Goal: Information Seeking & Learning: Find specific page/section

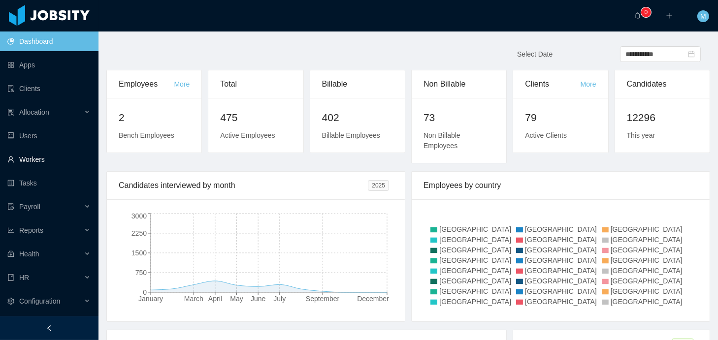
click at [24, 157] on link "Workers" at bounding box center [48, 160] width 83 height 20
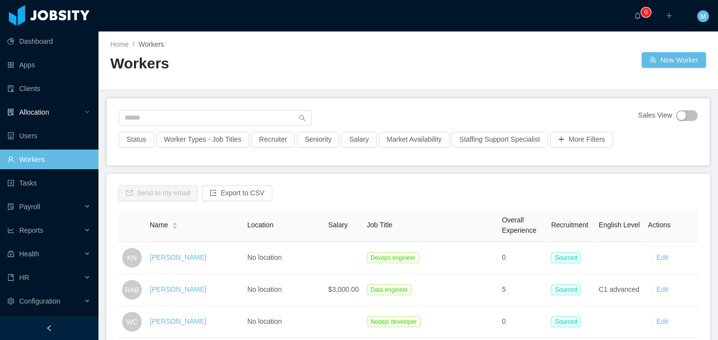
click at [49, 116] on span "Allocation" at bounding box center [34, 112] width 30 height 8
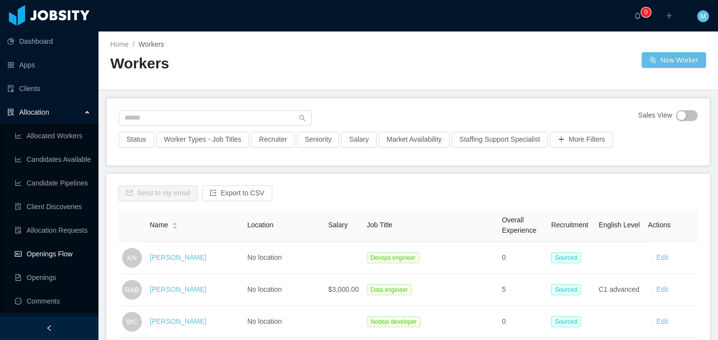
click at [47, 254] on link "Openings Flow" at bounding box center [53, 254] width 76 height 20
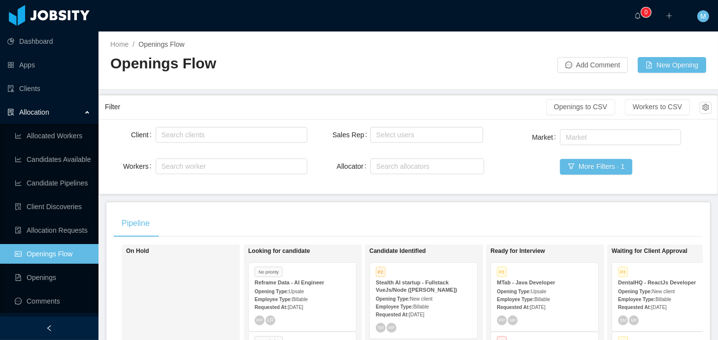
scroll to position [5, 0]
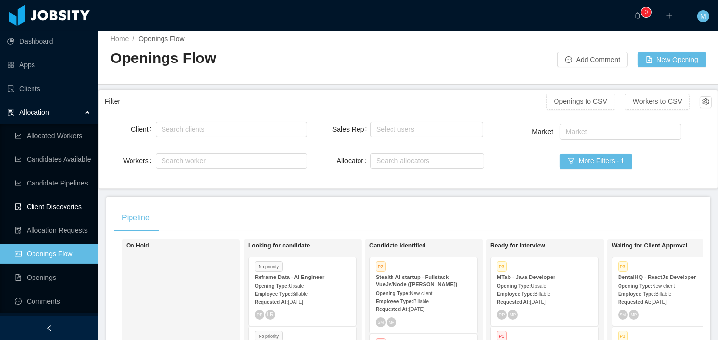
click at [46, 211] on link "Client Discoveries" at bounding box center [53, 207] width 76 height 20
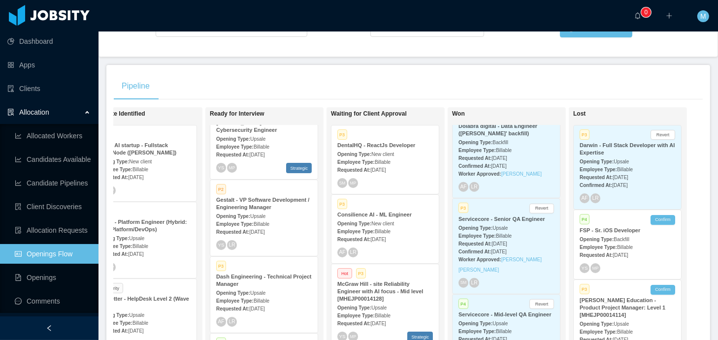
scroll to position [943, 0]
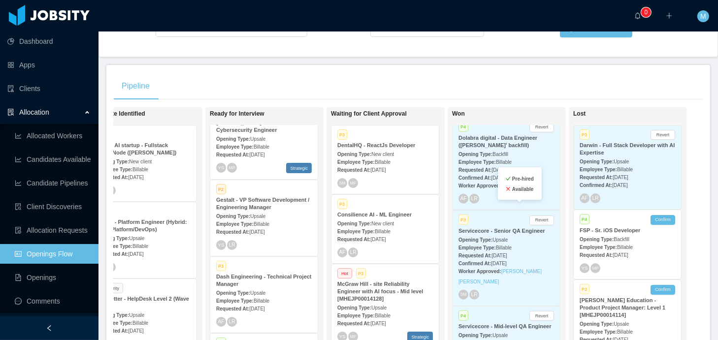
click at [525, 189] on link "Lays Moreira Lima" at bounding box center [521, 185] width 40 height 5
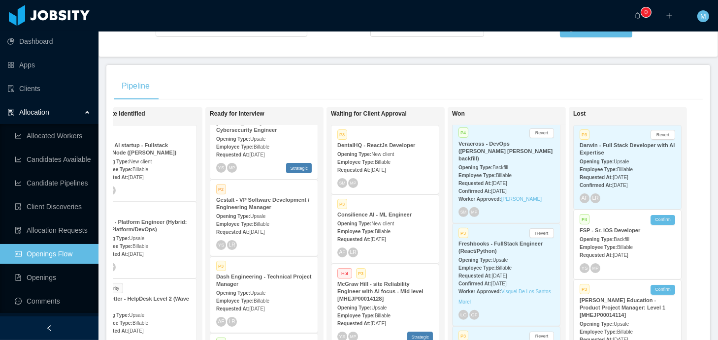
scroll to position [626, 0]
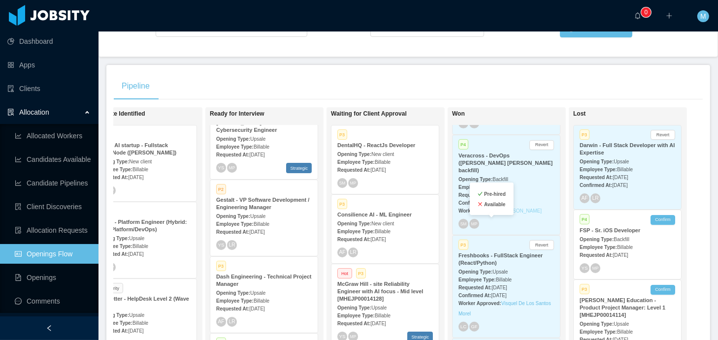
click at [507, 214] on link "Ricardo Araujo Almeida" at bounding box center [521, 210] width 40 height 5
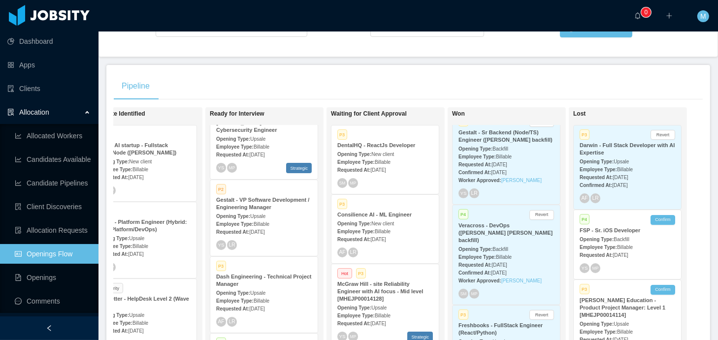
scroll to position [520, 0]
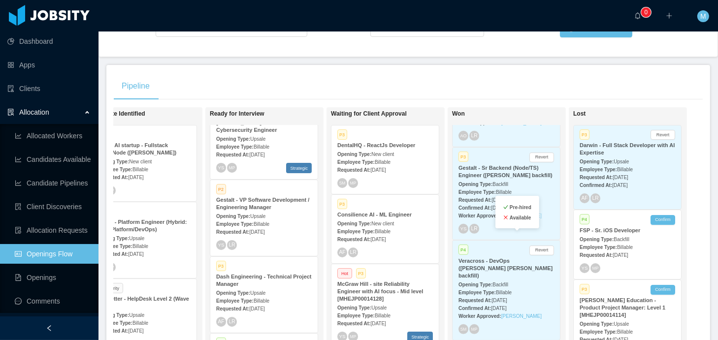
click at [516, 219] on link "Leonardo Souza" at bounding box center [521, 215] width 40 height 5
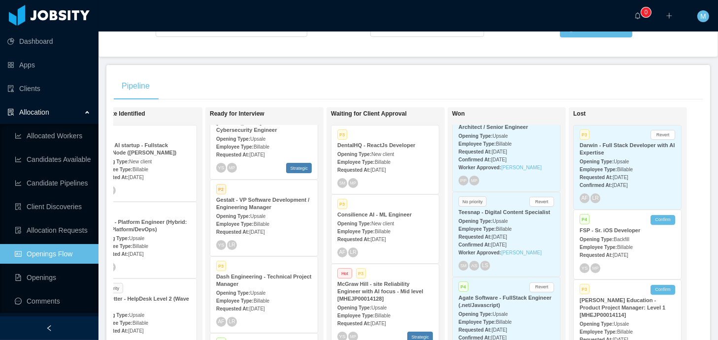
scroll to position [262, 0]
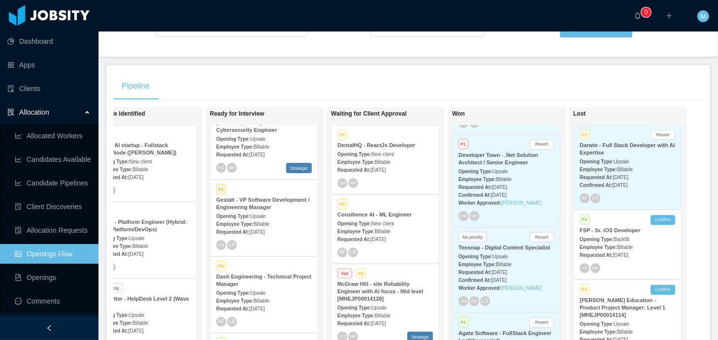
click at [518, 208] on div "Worker Approved: Julio Lemes" at bounding box center [505, 202] width 95 height 10
click at [521, 208] on div "Worker Approved: Julio Lemes" at bounding box center [505, 202] width 95 height 10
click at [519, 206] on link "Julio Lemes" at bounding box center [521, 202] width 40 height 5
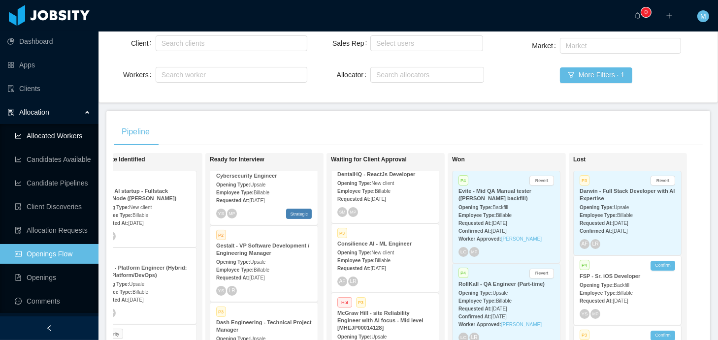
scroll to position [186, 0]
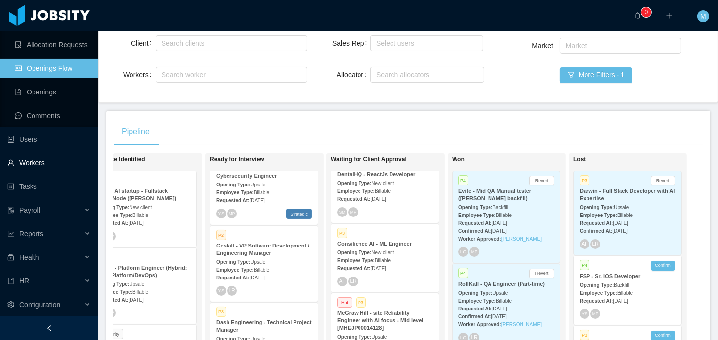
click at [39, 166] on link "Workers" at bounding box center [48, 163] width 83 height 20
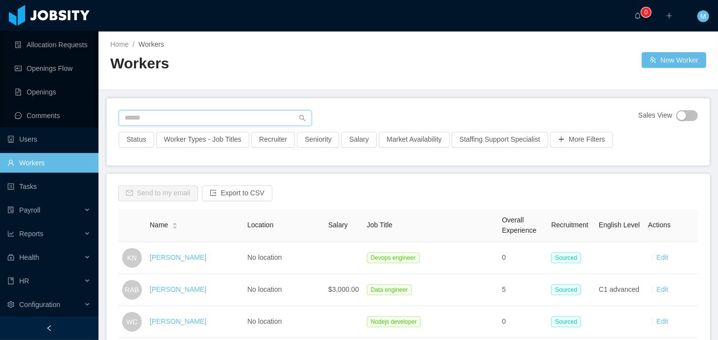
click at [165, 116] on input "text" at bounding box center [215, 118] width 193 height 16
paste input "**********"
type input "**********"
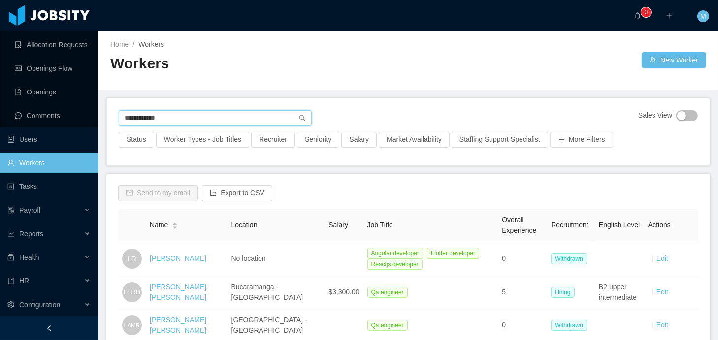
scroll to position [89, 0]
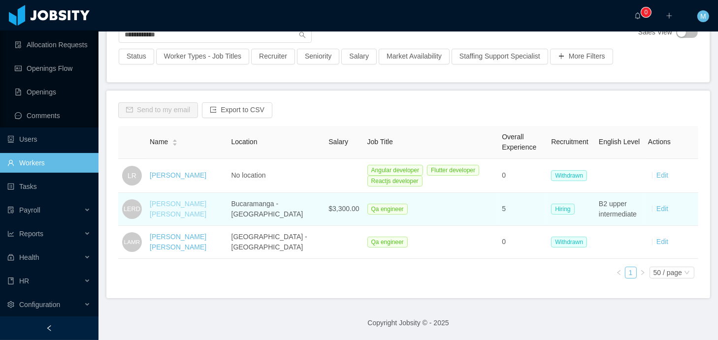
click at [190, 200] on link "Luis Enrique Rangel Díaz" at bounding box center [178, 209] width 57 height 18
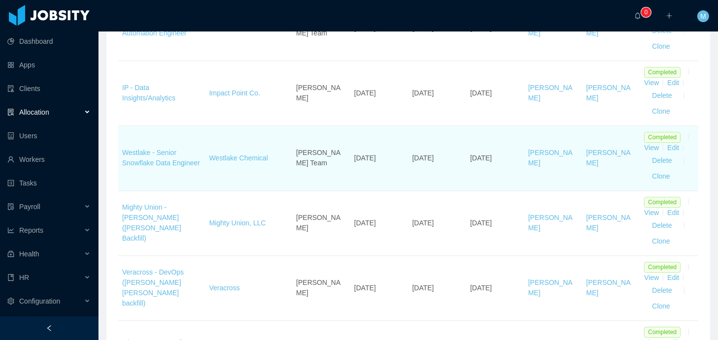
scroll to position [2803, 0]
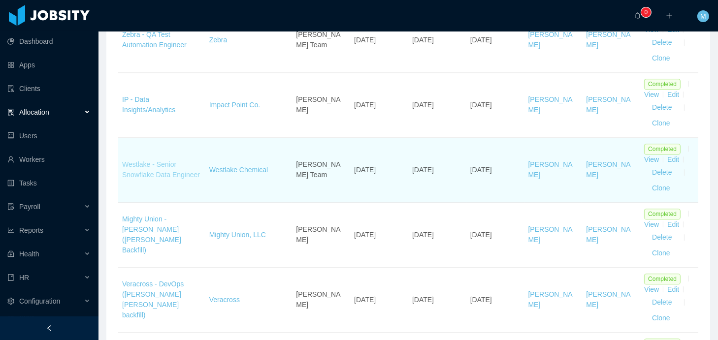
click at [151, 160] on link "Westlake - Senior Snowflake Data Engineer" at bounding box center [161, 169] width 78 height 18
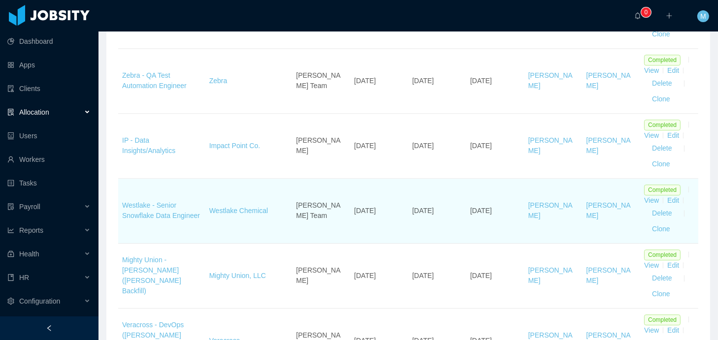
scroll to position [2751, 0]
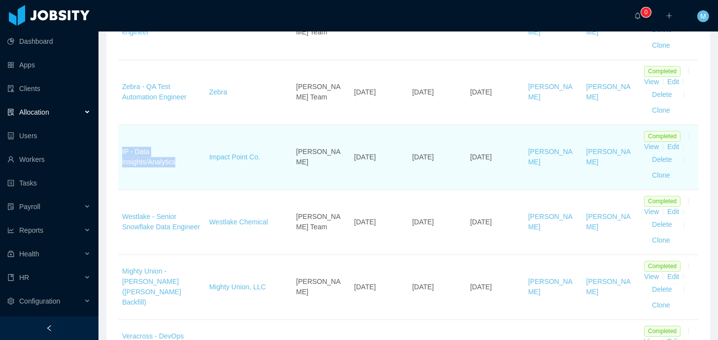
drag, startPoint x: 197, startPoint y: 161, endPoint x: 121, endPoint y: 143, distance: 78.8
click at [121, 143] on td "IP - Data Insights/Analytics" at bounding box center [161, 157] width 87 height 65
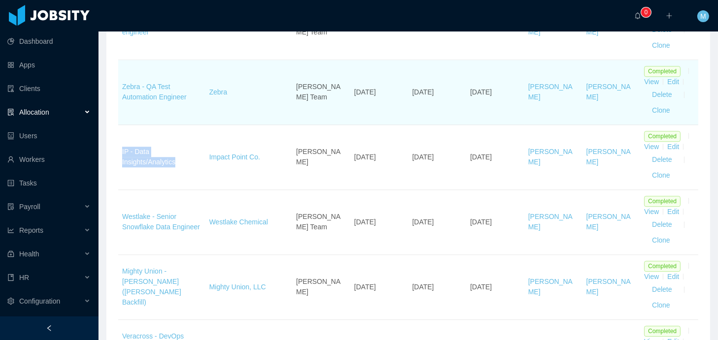
copy link "IP - Data Insights/Analytics"
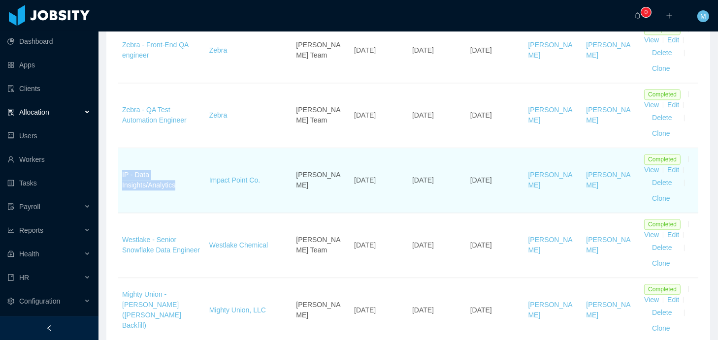
scroll to position [2708, 0]
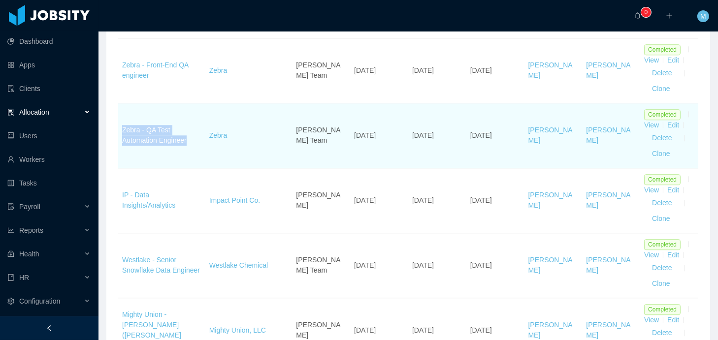
drag, startPoint x: 195, startPoint y: 134, endPoint x: 120, endPoint y: 124, distance: 76.4
click at [120, 124] on td "Zebra - QA Test Automation Engineer" at bounding box center [161, 135] width 87 height 65
copy link "Zebra - QA Test Automation Engineer"
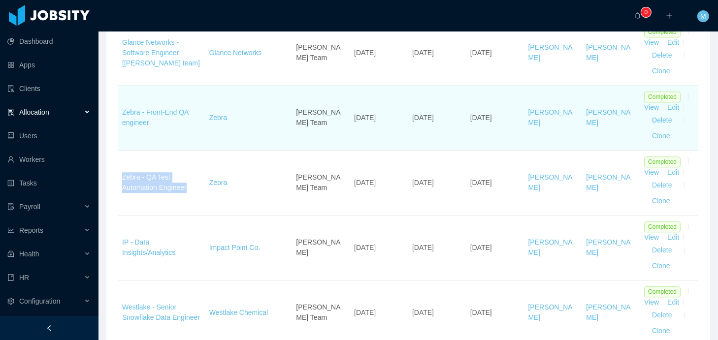
scroll to position [2649, 0]
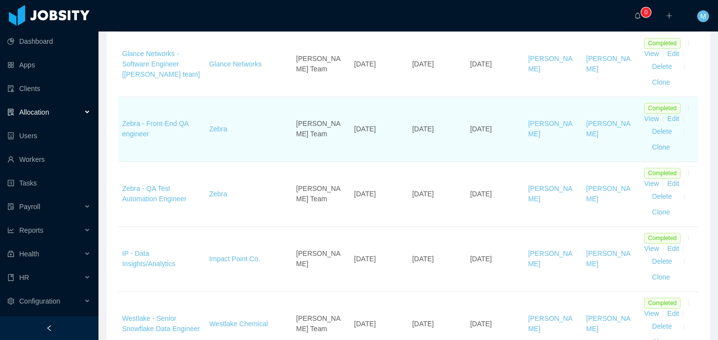
click at [172, 131] on td "Zebra - Front-End QA engineer" at bounding box center [161, 129] width 87 height 65
click at [172, 120] on link "Zebra - Front-End QA engineer" at bounding box center [155, 129] width 66 height 18
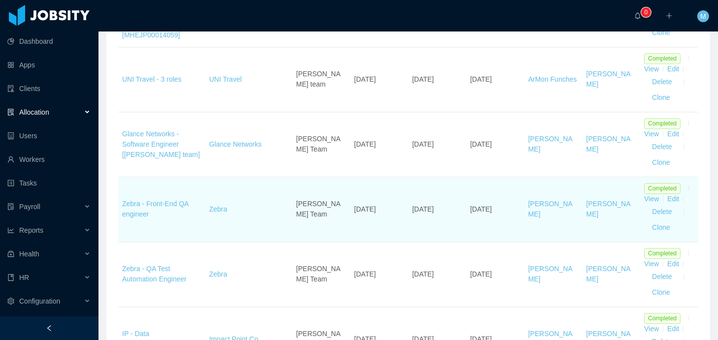
scroll to position [2558, 0]
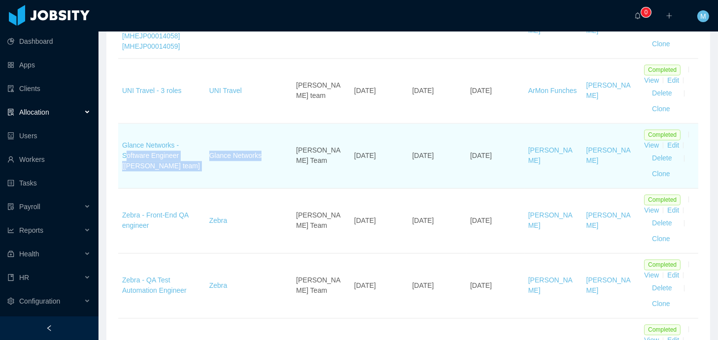
drag, startPoint x: 203, startPoint y: 163, endPoint x: 128, endPoint y: 144, distance: 77.8
click at [126, 151] on tr "Glance Networks - Software Engineer [Andre Todman's team] Glance Networks Andre…" at bounding box center [408, 156] width 580 height 65
click at [121, 126] on td "Glance Networks - Software Engineer [Andre Todman's team]" at bounding box center [161, 156] width 87 height 65
drag, startPoint x: 119, startPoint y: 139, endPoint x: 197, endPoint y: 157, distance: 80.3
click at [197, 157] on td "Glance Networks - Software Engineer [Andre Todman's team]" at bounding box center [161, 156] width 87 height 65
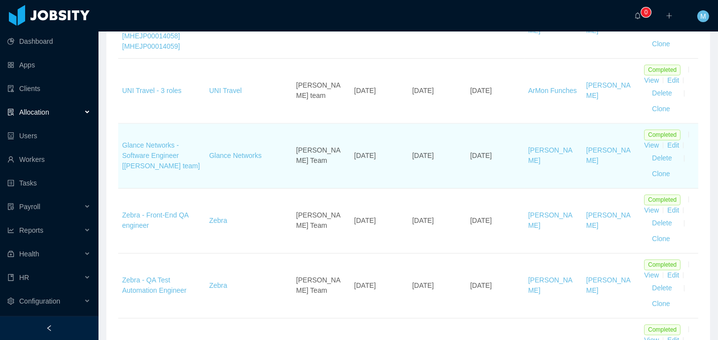
copy link "Glance Networks - Software Engineer [Andre Todman's team]"
click at [169, 142] on link "Glance Networks - Software Engineer [Andre Todman's team]" at bounding box center [161, 155] width 78 height 29
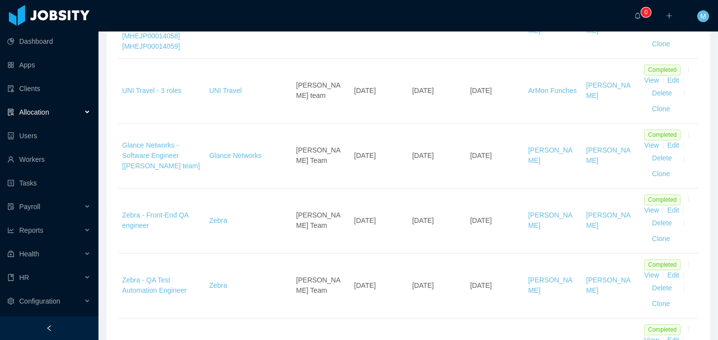
copy link "Glance Networks - Software Engineer [Andre Todman's team]"
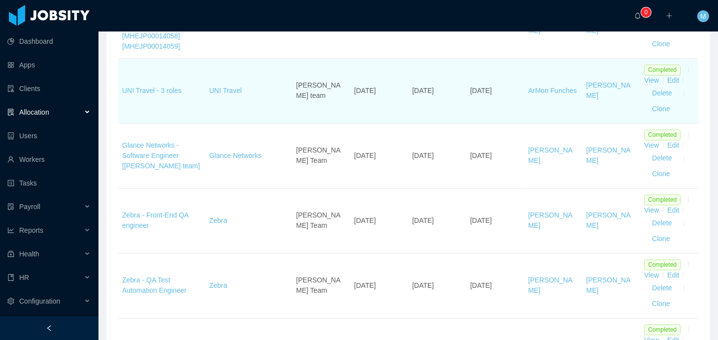
scroll to position [2491, 0]
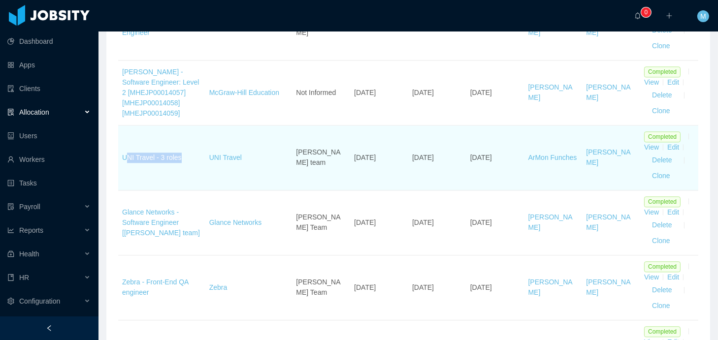
drag, startPoint x: 184, startPoint y: 150, endPoint x: 160, endPoint y: 138, distance: 26.2
click at [126, 152] on td "UNI Travel - 3 roles" at bounding box center [161, 158] width 87 height 65
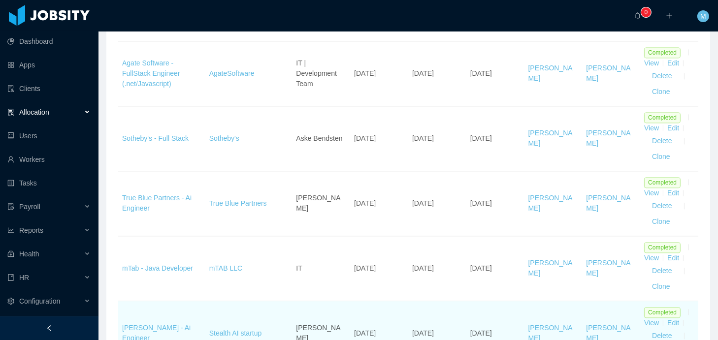
scroll to position [2180, 0]
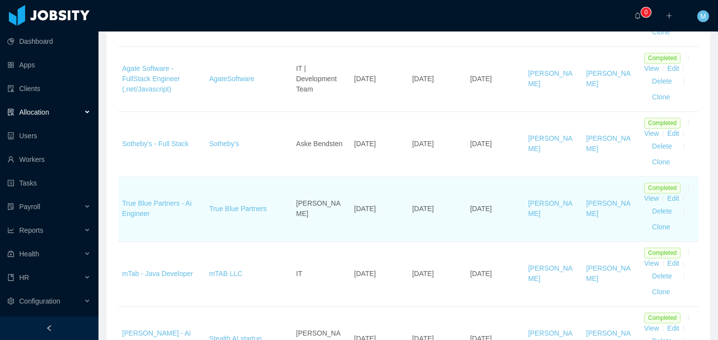
drag, startPoint x: 148, startPoint y: 212, endPoint x: 118, endPoint y: 199, distance: 33.1
click at [118, 199] on td "True Blue Partners - Ai Engineer" at bounding box center [161, 209] width 87 height 65
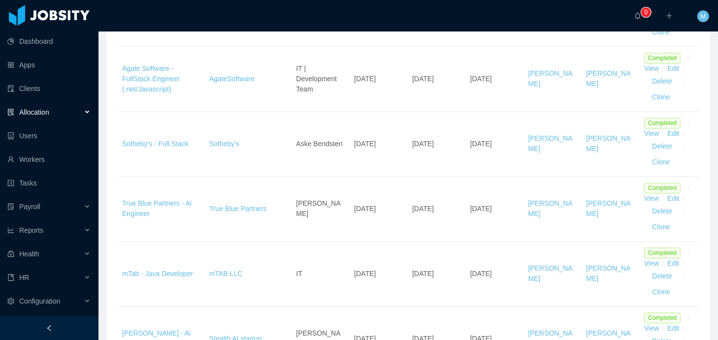
copy link "True Blue Partners - Ai Engineer"
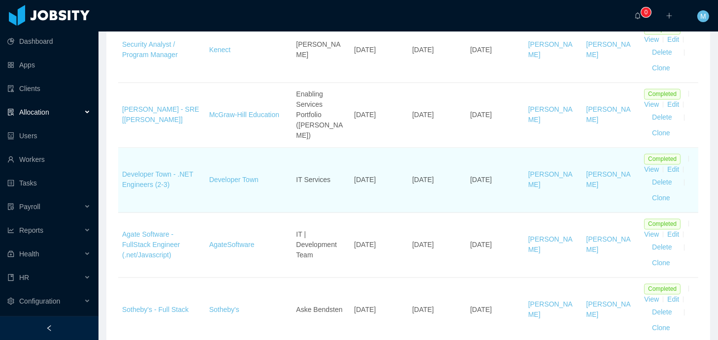
scroll to position [2096, 0]
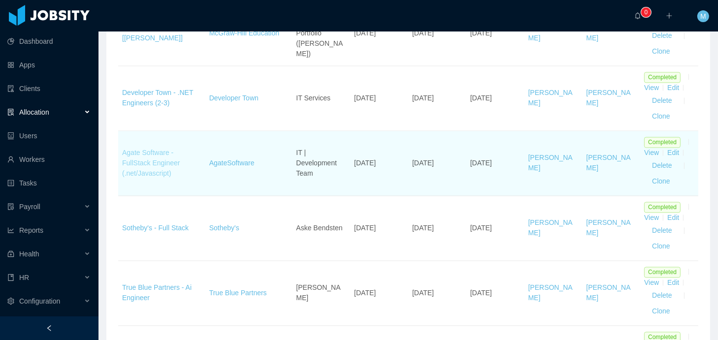
click at [148, 149] on link "Agate Software - FullStack Engineer (.net/Javascript)" at bounding box center [151, 163] width 58 height 29
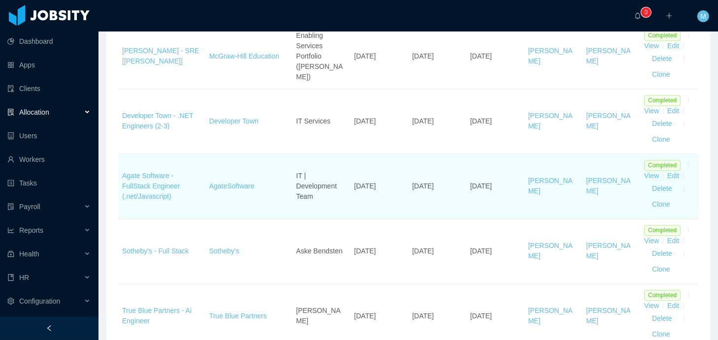
scroll to position [2020, 0]
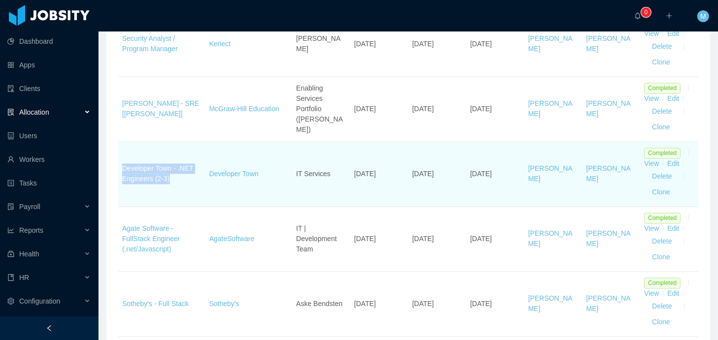
drag, startPoint x: 185, startPoint y: 174, endPoint x: 119, endPoint y: 164, distance: 67.2
click at [119, 164] on td "Developer Town - .NET Engineers (2-3)" at bounding box center [161, 174] width 87 height 65
copy link "Developer Town - .NET Engineers (2-3)"
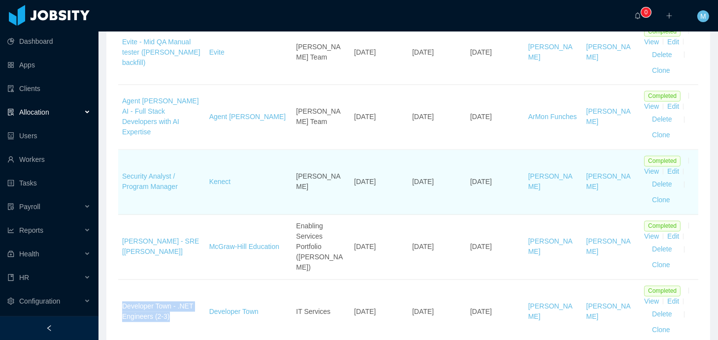
scroll to position [2025, 0]
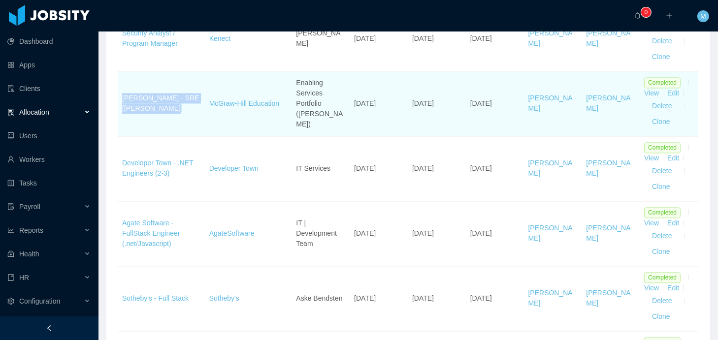
drag, startPoint x: 153, startPoint y: 101, endPoint x: 125, endPoint y: 94, distance: 29.6
click at [125, 94] on td "McGraw-Hill - SRE [Manju Meedinti]" at bounding box center [161, 103] width 87 height 65
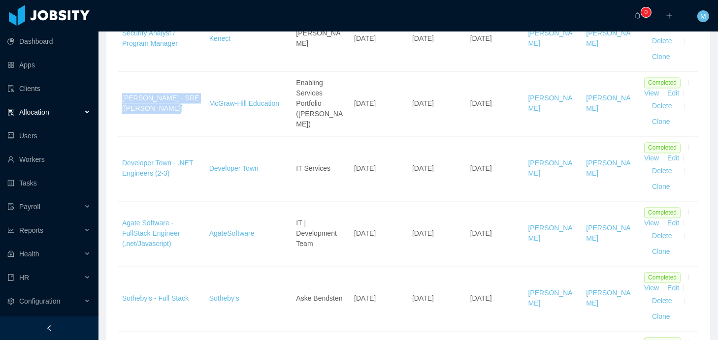
copy link "McGraw-Hill - SRE [Manju Meedinti]"
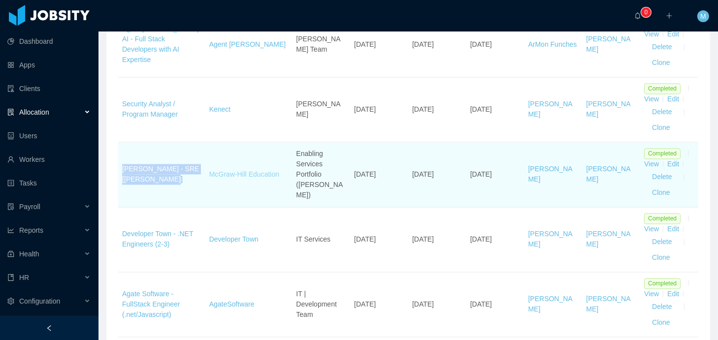
scroll to position [1925, 0]
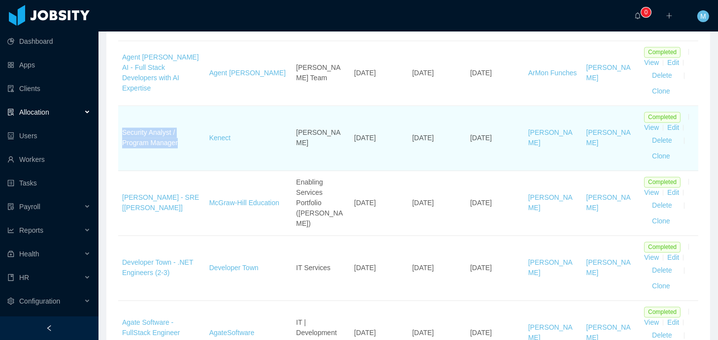
drag, startPoint x: 186, startPoint y: 143, endPoint x: 120, endPoint y: 131, distance: 66.4
click at [120, 131] on td "Security Analyst / Program Manager" at bounding box center [161, 138] width 87 height 65
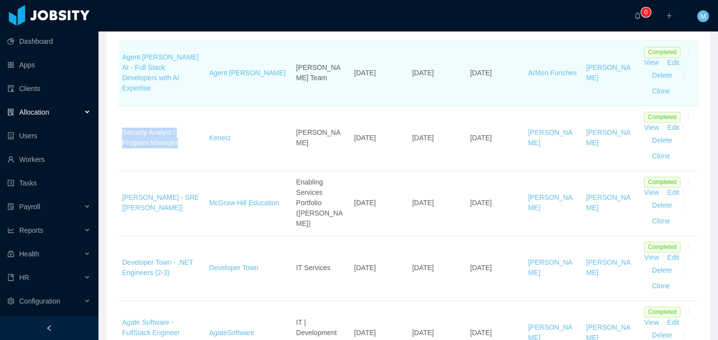
copy link "Security Analyst / Program Manager"
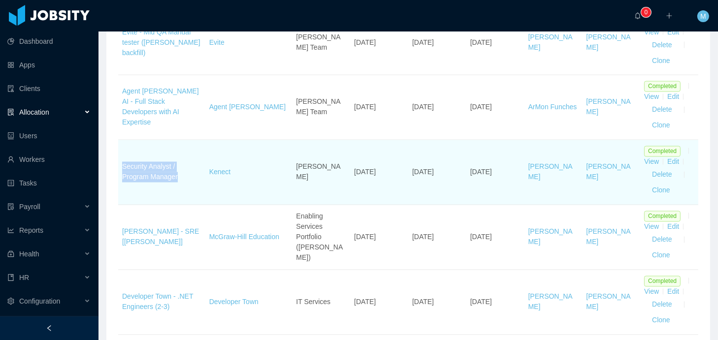
scroll to position [1856, 0]
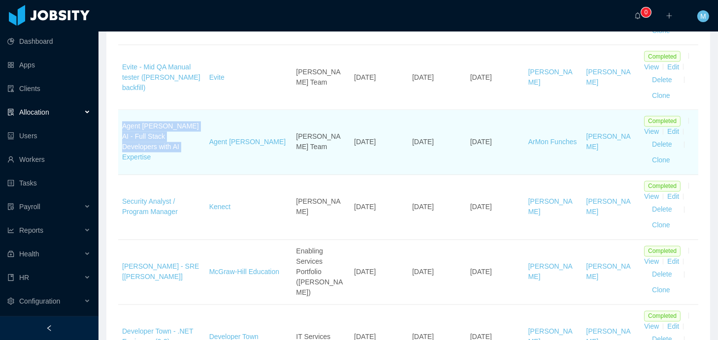
drag, startPoint x: 165, startPoint y: 153, endPoint x: 120, endPoint y: 131, distance: 50.8
click at [120, 131] on td "Agent Dora AI - Full Stack Developers with AI Expertise" at bounding box center [161, 142] width 87 height 65
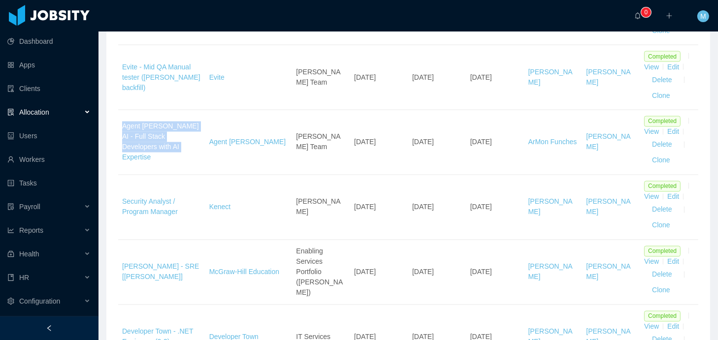
copy link "Agent Dora AI - Full Stack Developers with AI Expertise"
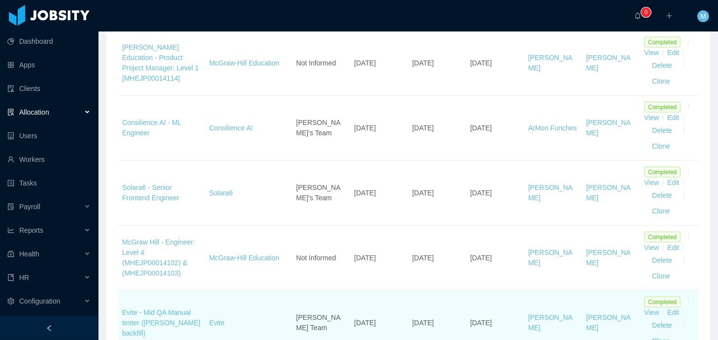
scroll to position [1600, 0]
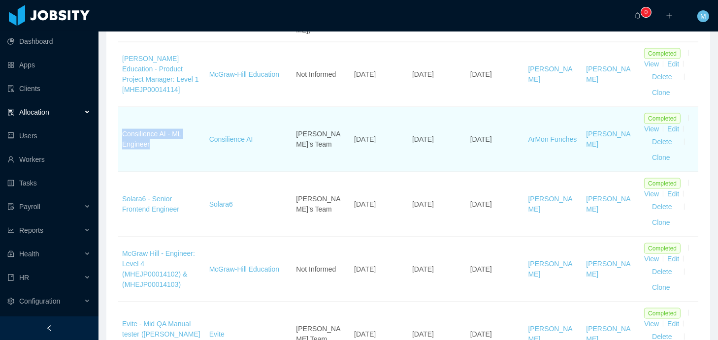
drag, startPoint x: 157, startPoint y: 141, endPoint x: 122, endPoint y: 131, distance: 36.6
click at [122, 131] on td "Consilience AI - ML Engineer" at bounding box center [161, 139] width 87 height 65
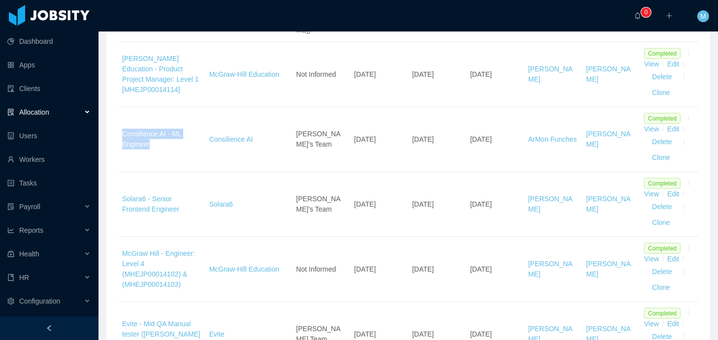
copy link "Consilience AI - ML Engineer"
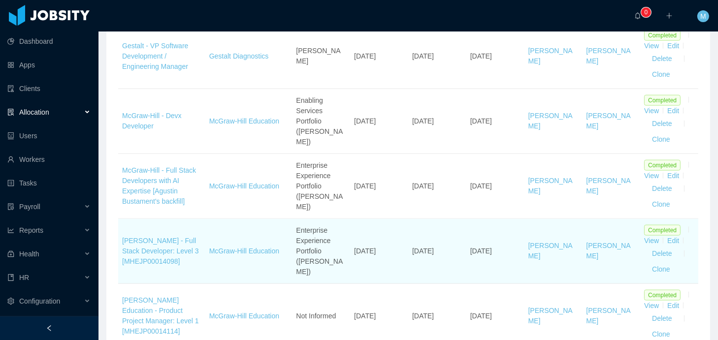
scroll to position [1346, 0]
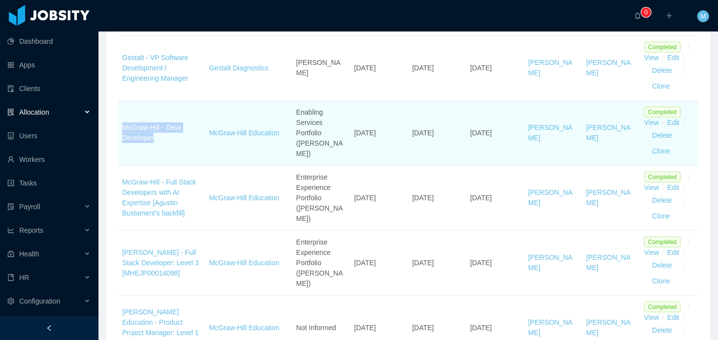
drag, startPoint x: 171, startPoint y: 141, endPoint x: 119, endPoint y: 123, distance: 55.6
click at [119, 123] on td "McGraw-Hill - Devx Developer" at bounding box center [161, 133] width 87 height 65
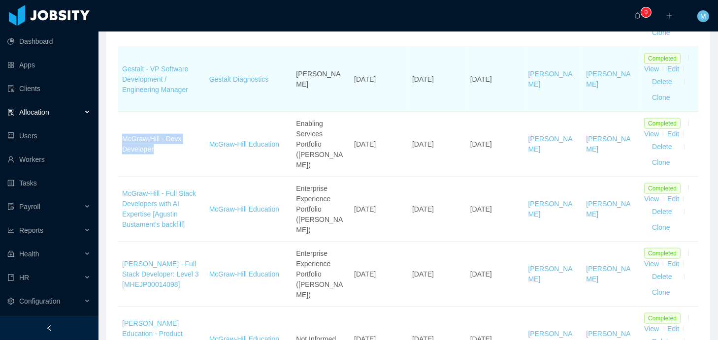
scroll to position [1272, 0]
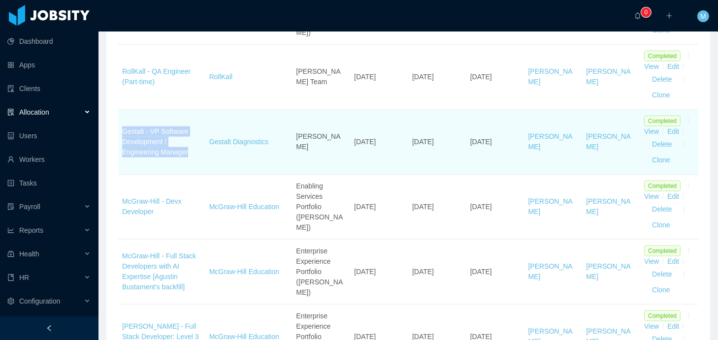
drag, startPoint x: 193, startPoint y: 153, endPoint x: 124, endPoint y: 131, distance: 72.2
click at [124, 131] on td "Gestalt - VP Software Development / Engineering Manager" at bounding box center [161, 142] width 87 height 65
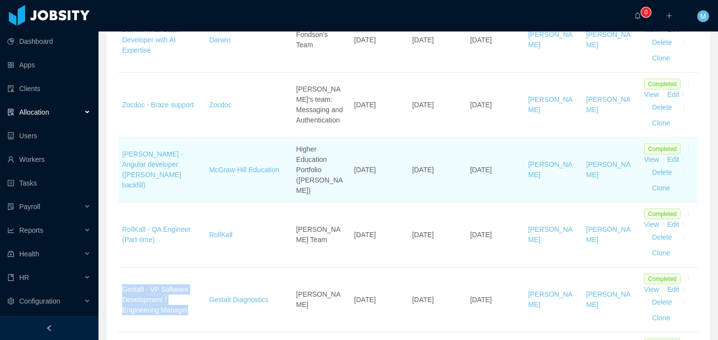
scroll to position [1102, 0]
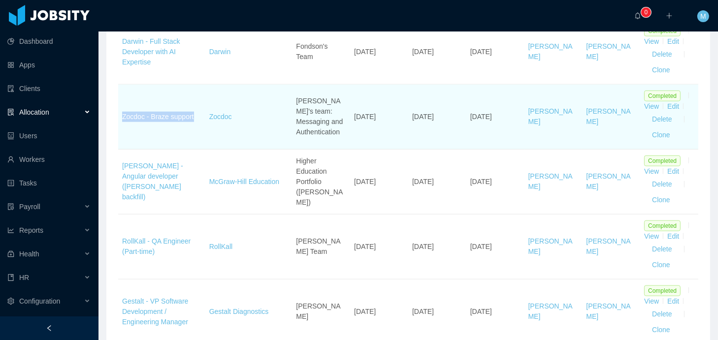
drag, startPoint x: 119, startPoint y: 112, endPoint x: 198, endPoint y: 113, distance: 79.7
click at [198, 113] on td "Zocdoc - Braze support" at bounding box center [161, 117] width 87 height 65
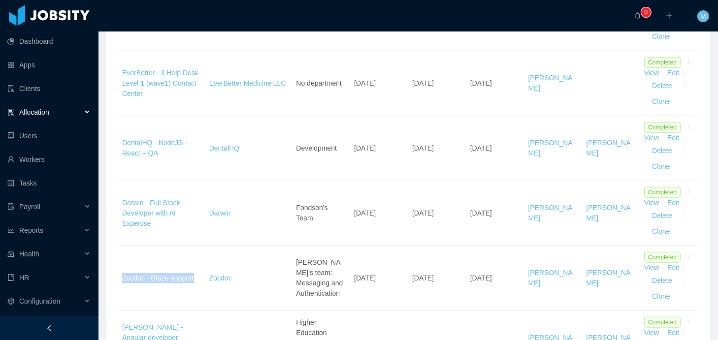
scroll to position [1045, 0]
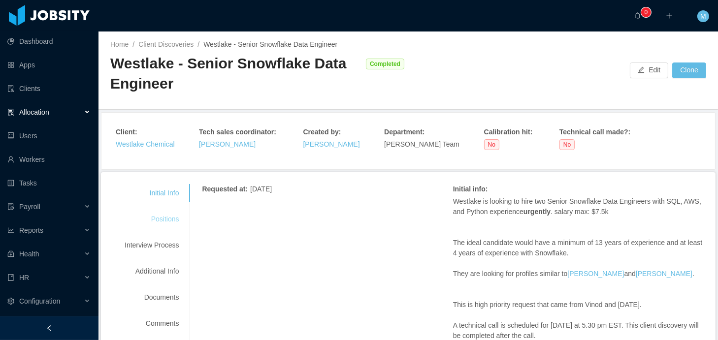
click at [165, 216] on div "Positions" at bounding box center [152, 219] width 78 height 18
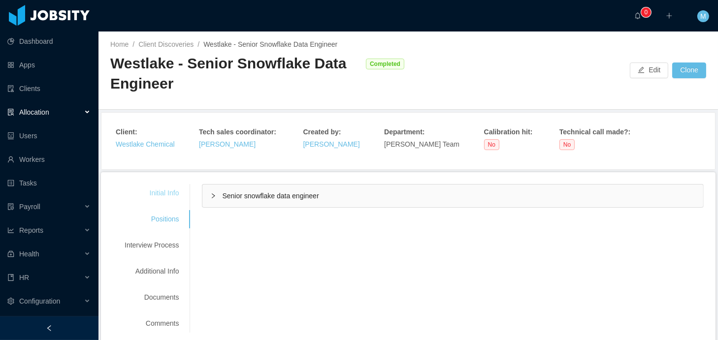
click at [169, 187] on div "Initial Info" at bounding box center [152, 193] width 78 height 18
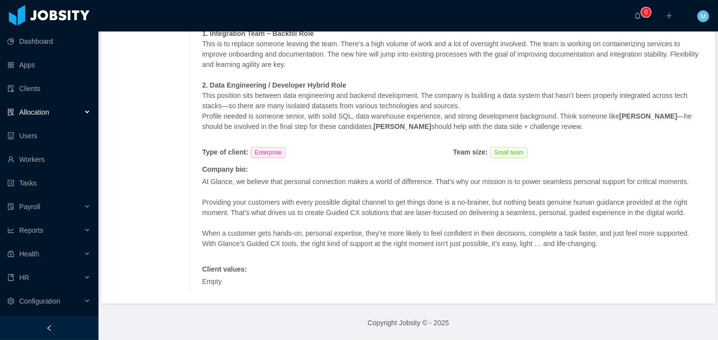
scroll to position [38, 0]
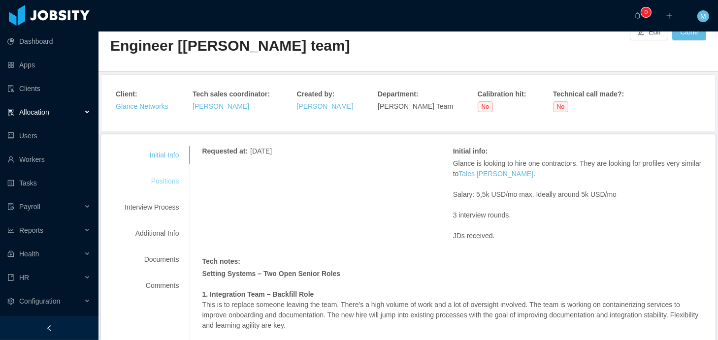
click at [158, 174] on div "Positions" at bounding box center [152, 181] width 78 height 18
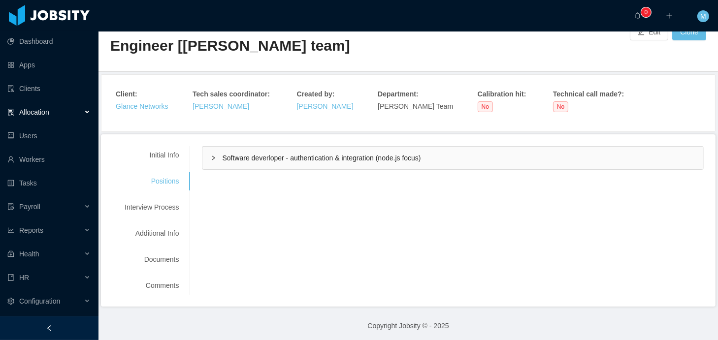
click at [272, 154] on span "Software deverloper - authentication & integration (node.js focus)" at bounding box center [321, 158] width 198 height 8
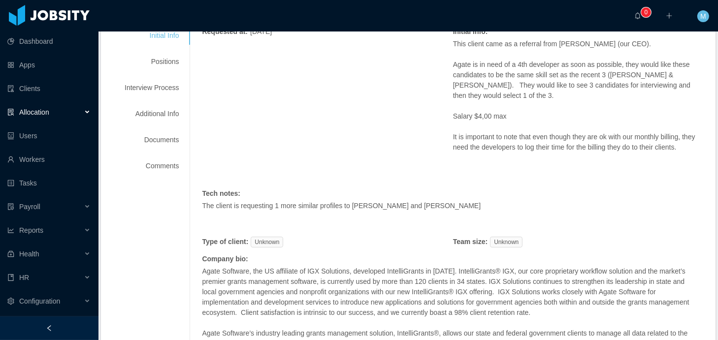
scroll to position [261, 0]
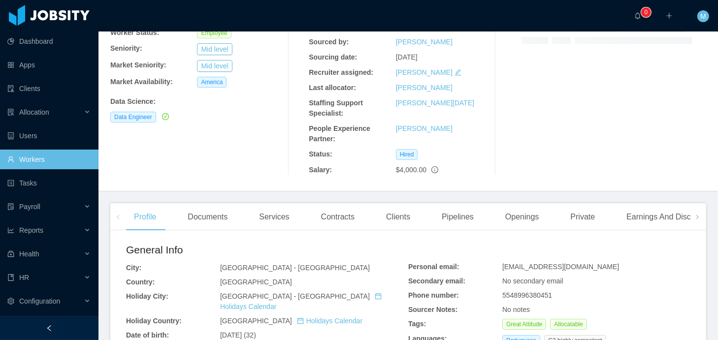
scroll to position [246, 0]
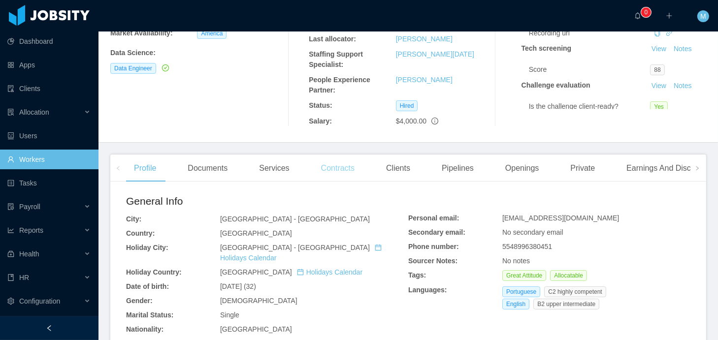
click at [341, 164] on div "Contracts" at bounding box center [337, 169] width 49 height 28
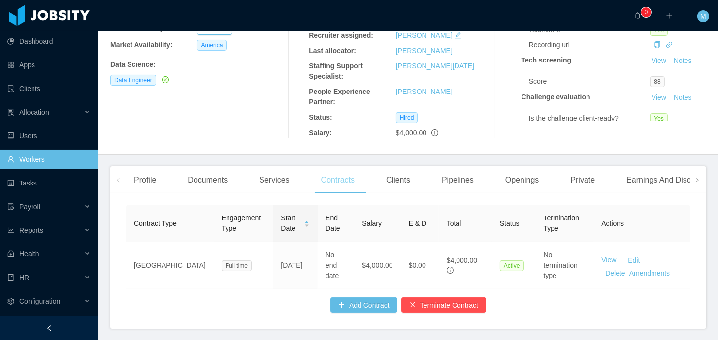
scroll to position [152, 0]
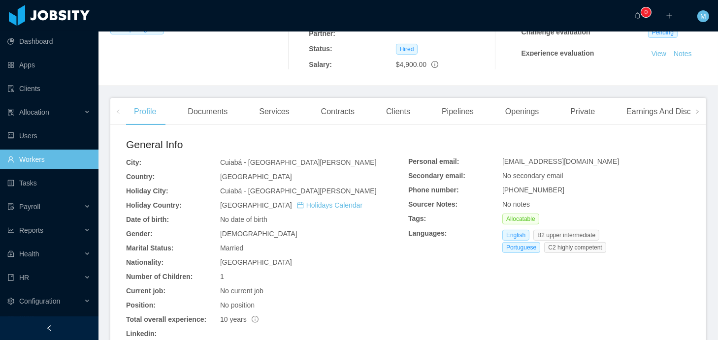
scroll to position [309, 0]
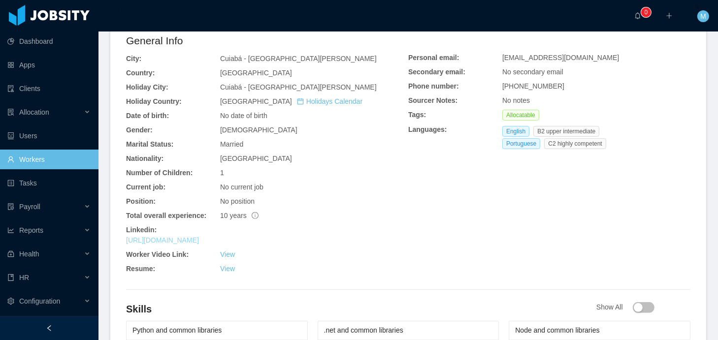
click at [192, 239] on link "https://www.linkedin.com/in/nikurida" at bounding box center [162, 240] width 73 height 8
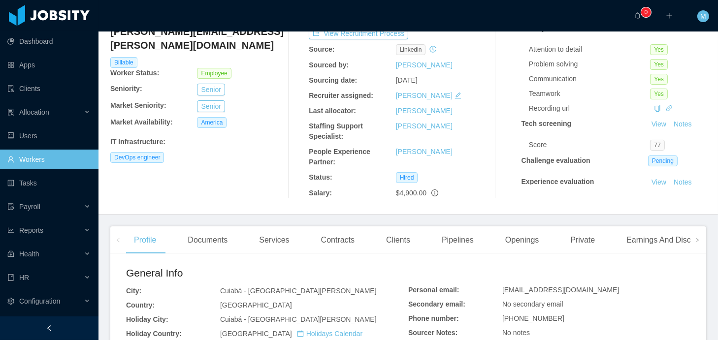
scroll to position [0, 0]
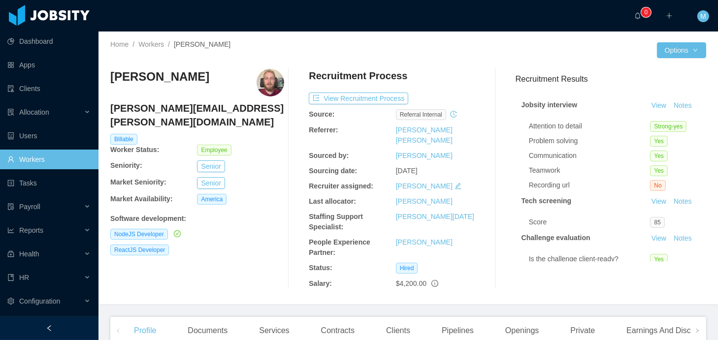
drag, startPoint x: 190, startPoint y: 78, endPoint x: 109, endPoint y: 80, distance: 81.7
click at [109, 80] on div "Home / Workers / [PERSON_NAME] / Options [PERSON_NAME] [PERSON_NAME][EMAIL_ADDR…" at bounding box center [407, 168] width 619 height 274
copy h3 "[PERSON_NAME]"
click at [454, 50] on div at bounding box center [532, 50] width 249 height 16
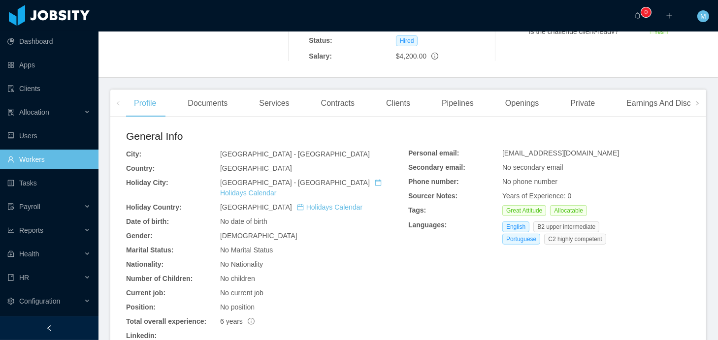
scroll to position [279, 0]
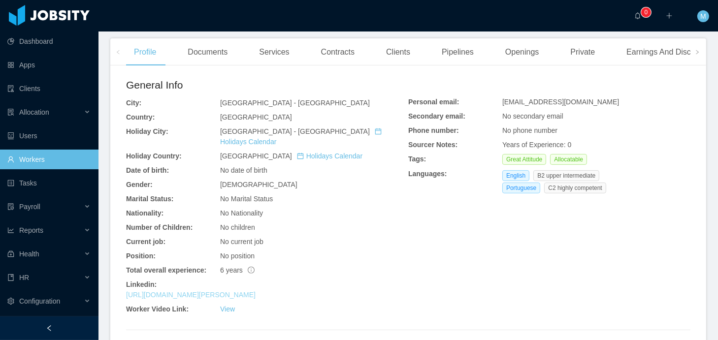
click at [255, 291] on link "[URL][DOMAIN_NAME][PERSON_NAME]" at bounding box center [190, 295] width 129 height 8
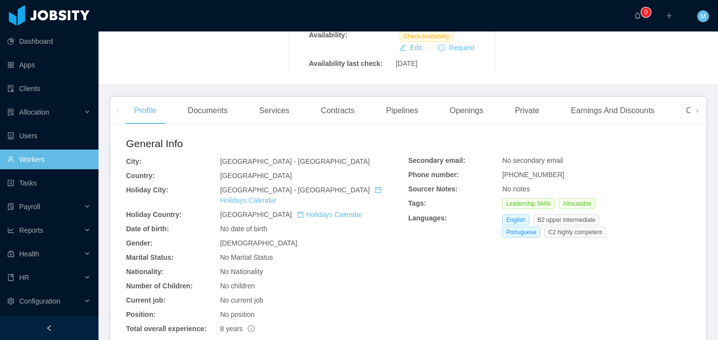
scroll to position [339, 0]
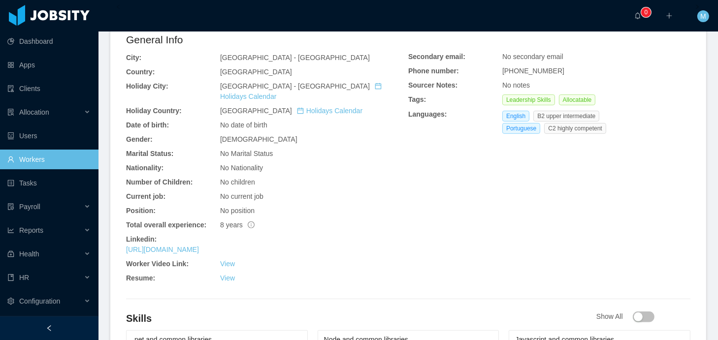
click at [192, 245] on div "[URL][DOMAIN_NAME]" at bounding box center [267, 250] width 282 height 10
click at [199, 246] on link "[URL][DOMAIN_NAME]" at bounding box center [162, 250] width 73 height 8
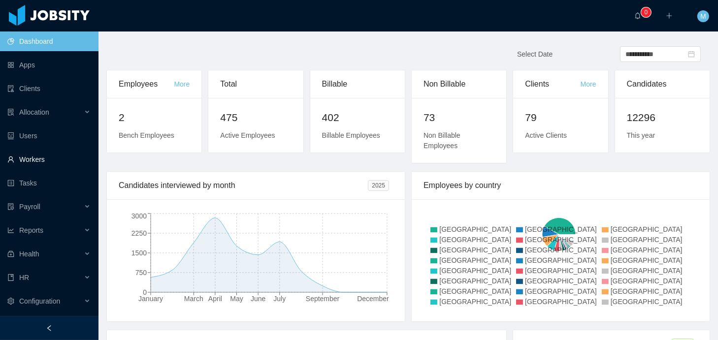
click at [37, 154] on link "Workers" at bounding box center [48, 160] width 83 height 20
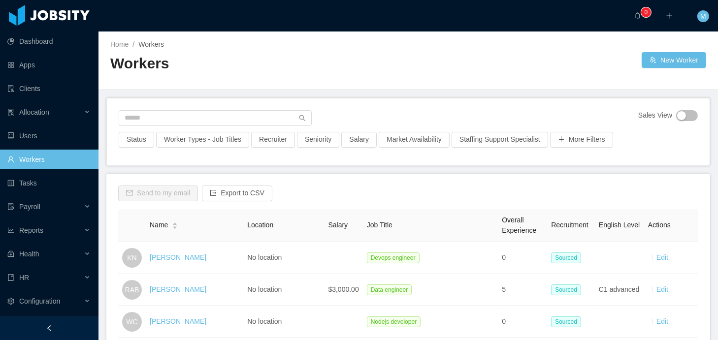
click at [177, 126] on div "Sales View" at bounding box center [408, 121] width 579 height 22
click at [177, 120] on input "text" at bounding box center [215, 118] width 193 height 16
paste input "**********"
type input "**********"
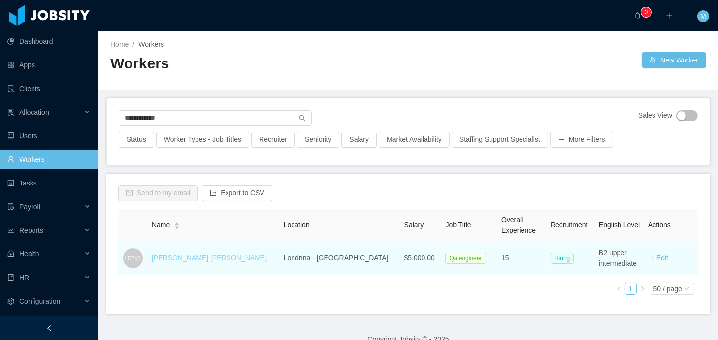
click at [205, 260] on link "[PERSON_NAME] [PERSON_NAME]" at bounding box center [209, 258] width 115 height 8
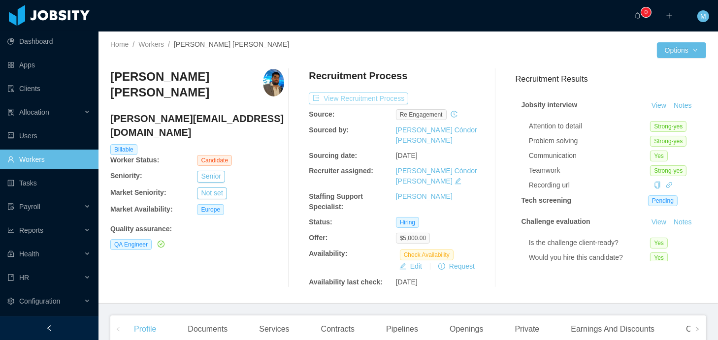
click at [343, 97] on button "View Recruitment Process" at bounding box center [358, 99] width 99 height 12
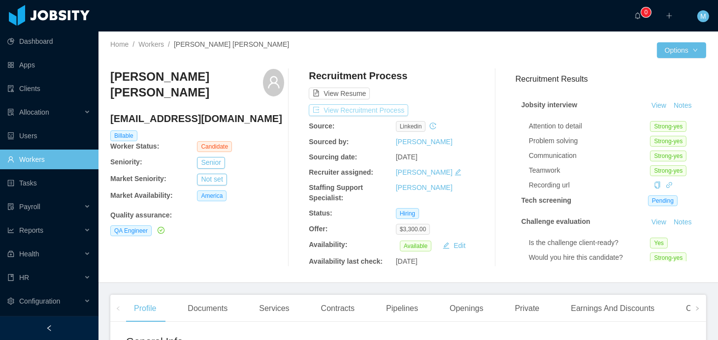
drag, startPoint x: 360, startPoint y: 109, endPoint x: 377, endPoint y: 107, distance: 17.3
click at [360, 109] on button "View Recruitment Process" at bounding box center [358, 110] width 99 height 12
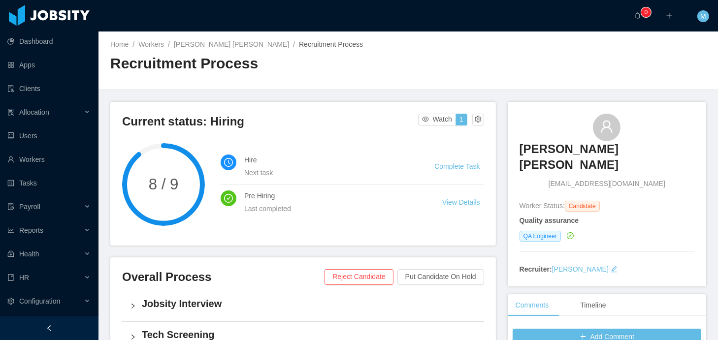
click at [706, 8] on div "M" at bounding box center [702, 15] width 31 height 31
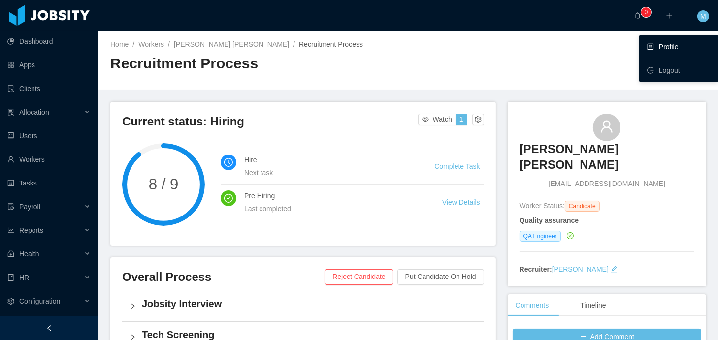
click at [675, 42] on link "Profile" at bounding box center [678, 47] width 63 height 20
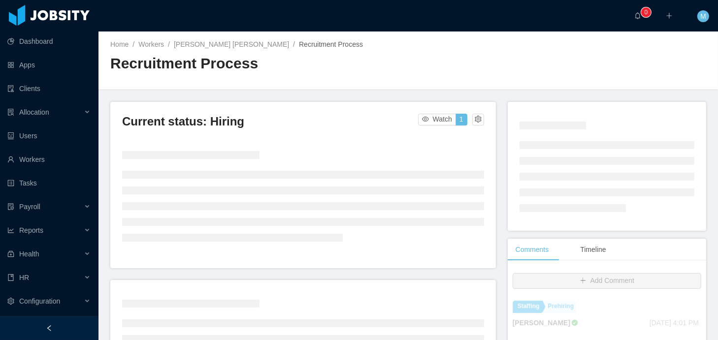
click at [220, 37] on div "Home / Workers / Luis Enrique Rangel Díaz / Recruitment Process / Recruitment P…" at bounding box center [407, 60] width 619 height 59
click at [220, 41] on link "[PERSON_NAME] [PERSON_NAME]" at bounding box center [231, 44] width 115 height 8
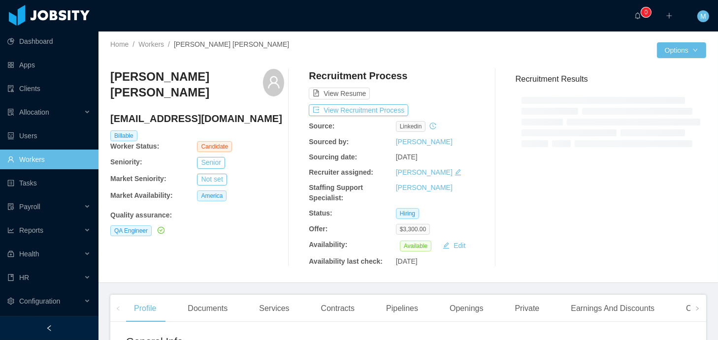
click at [696, 23] on div "M" at bounding box center [702, 15] width 31 height 31
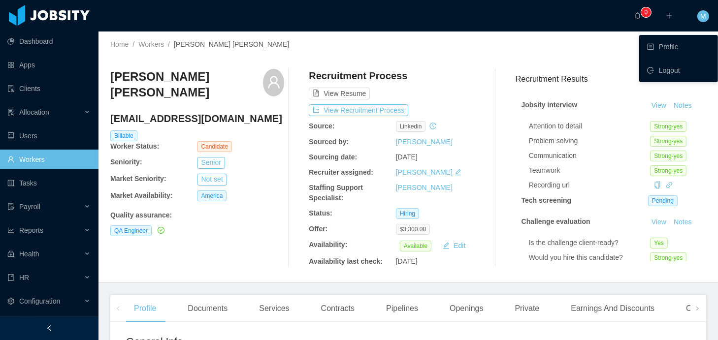
click at [605, 52] on div at bounding box center [532, 50] width 249 height 16
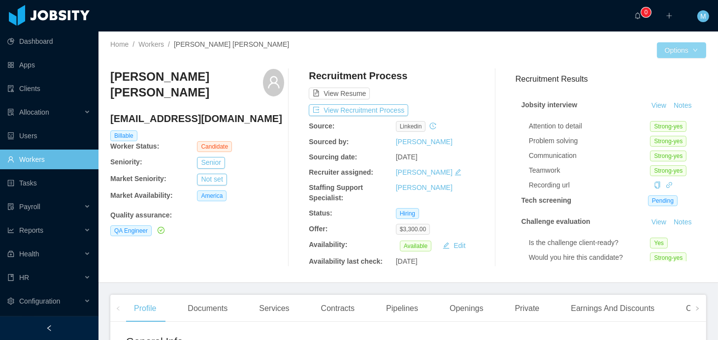
click at [685, 54] on button "Options" at bounding box center [681, 50] width 49 height 16
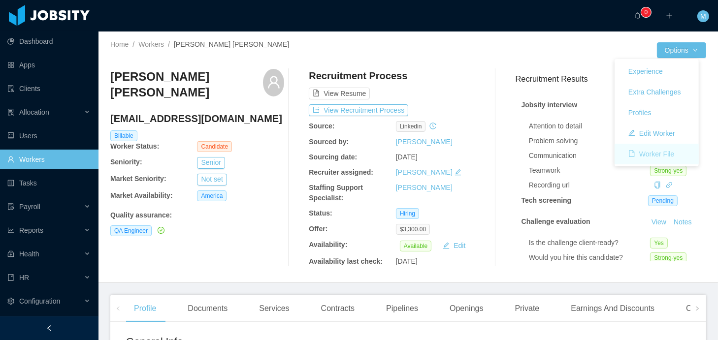
click at [659, 158] on button "Worker File" at bounding box center [651, 154] width 62 height 16
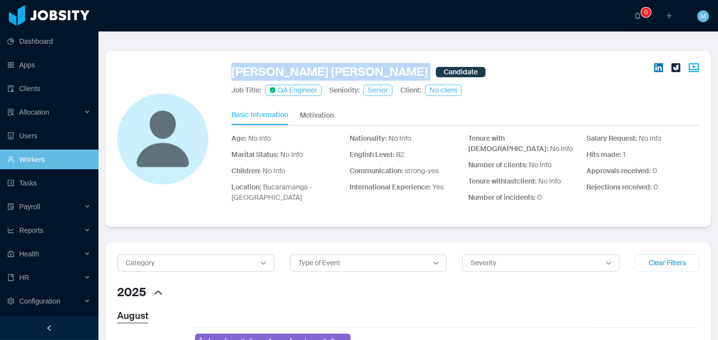
drag, startPoint x: 233, startPoint y: 72, endPoint x: 363, endPoint y: 71, distance: 129.9
click at [363, 71] on div "Luis Enrique Rangel Díaz Candidate Job Title: QA Engineer Seniority: Senior Cli…" at bounding box center [407, 139] width 605 height 176
copy div "[PERSON_NAME] [PERSON_NAME]"
click at [299, 64] on link "[PERSON_NAME] [PERSON_NAME]" at bounding box center [329, 72] width 196 height 18
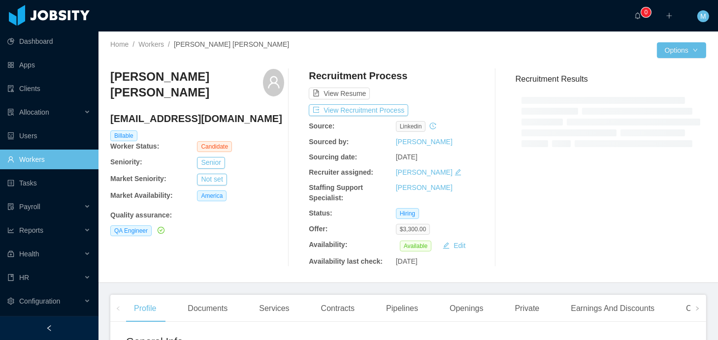
click at [35, 158] on link "Workers" at bounding box center [48, 160] width 83 height 20
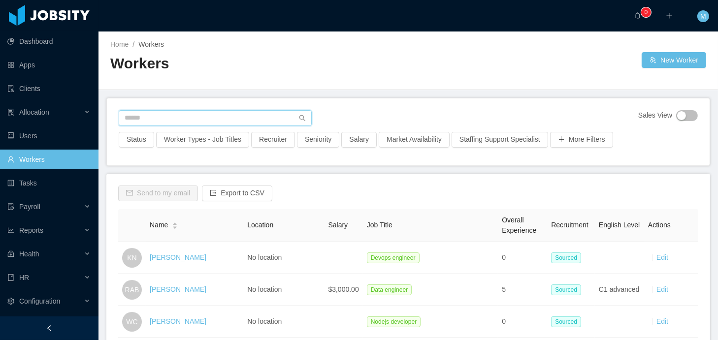
click at [194, 116] on input "text" at bounding box center [215, 118] width 193 height 16
paste input "**********"
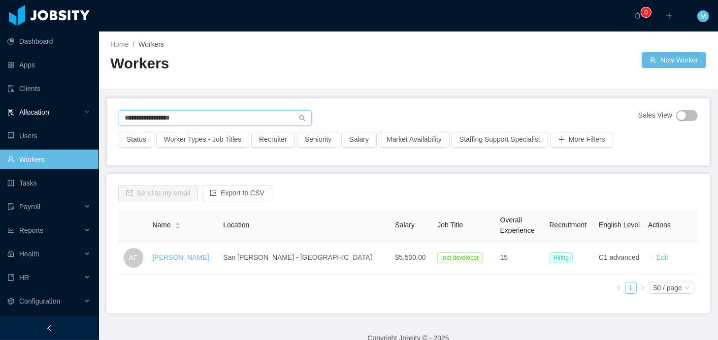
drag, startPoint x: 94, startPoint y: 105, endPoint x: 70, endPoint y: 104, distance: 24.1
click at [85, 105] on section "**********" at bounding box center [359, 170] width 718 height 340
paste input "******"
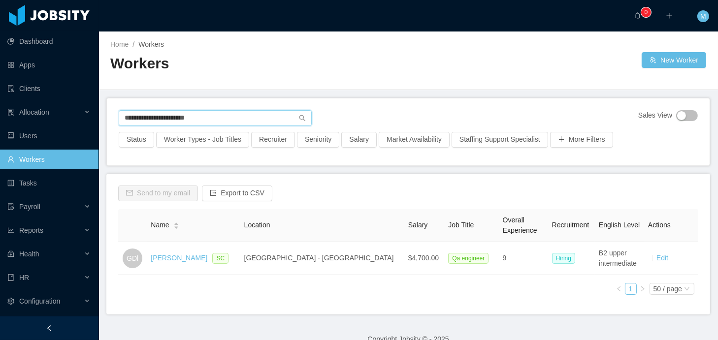
drag, startPoint x: 220, startPoint y: 117, endPoint x: 67, endPoint y: 99, distance: 153.1
click at [69, 99] on section "**********" at bounding box center [359, 170] width 718 height 340
drag, startPoint x: 243, startPoint y: 119, endPoint x: 76, endPoint y: 101, distance: 167.3
click at [76, 101] on section "**********" at bounding box center [359, 170] width 718 height 340
paste input "text"
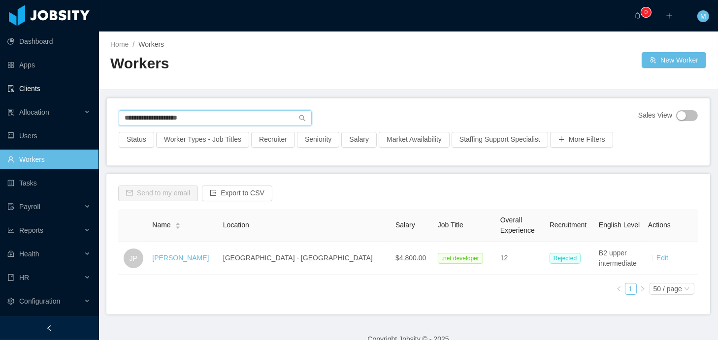
drag, startPoint x: 229, startPoint y: 117, endPoint x: 78, endPoint y: 95, distance: 152.2
click at [78, 95] on section "**********" at bounding box center [359, 170] width 718 height 340
paste input "*******"
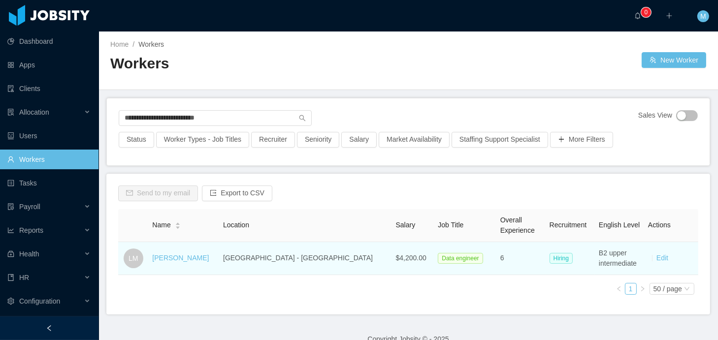
drag, startPoint x: 219, startPoint y: 257, endPoint x: 156, endPoint y: 262, distance: 63.2
click at [156, 262] on tr "[PERSON_NAME] [GEOGRAPHIC_DATA] - [GEOGRAPHIC_DATA] $4,200.00 Data engineer 6 H…" at bounding box center [408, 258] width 580 height 33
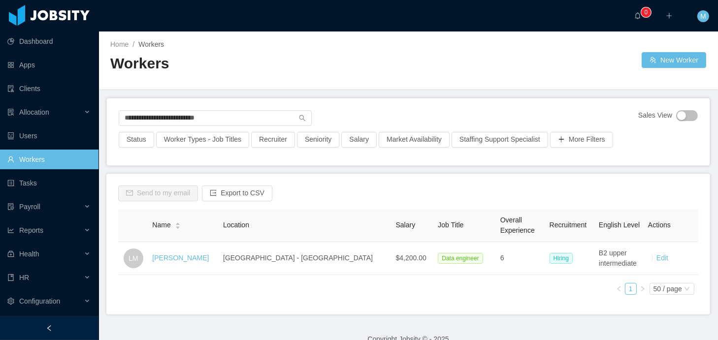
copy tr "[PERSON_NAME]"
drag, startPoint x: 232, startPoint y: 120, endPoint x: 56, endPoint y: 97, distance: 177.7
click at [56, 97] on section "**********" at bounding box center [359, 170] width 718 height 340
paste input "text"
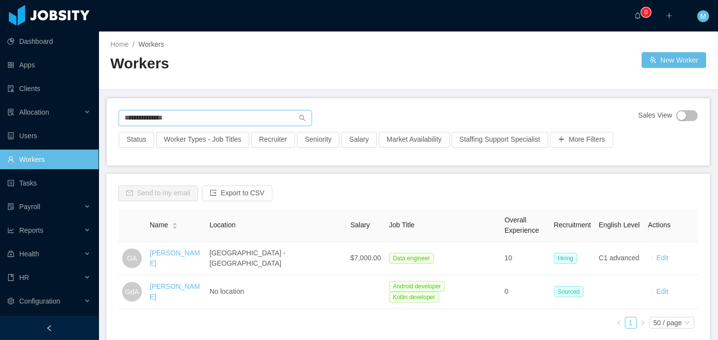
scroll to position [11, 0]
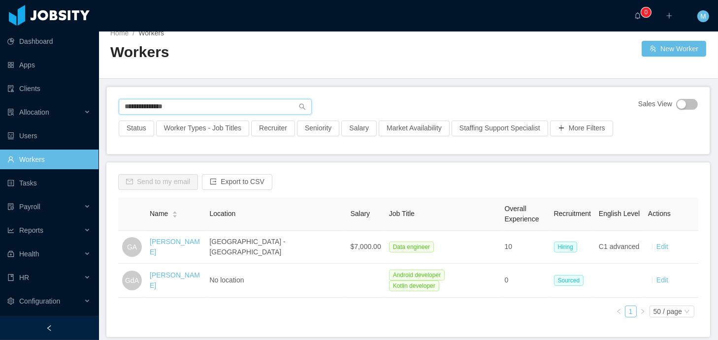
drag, startPoint x: 203, startPoint y: 110, endPoint x: 102, endPoint y: 99, distance: 101.5
click at [102, 99] on main "**********" at bounding box center [407, 174] width 619 height 309
paste input "*****"
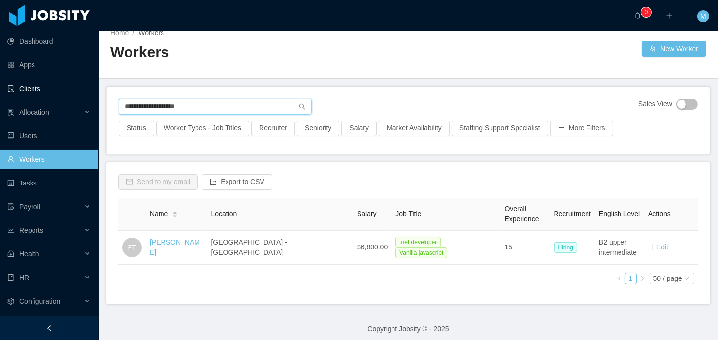
drag, startPoint x: 232, startPoint y: 104, endPoint x: 51, endPoint y: 92, distance: 182.0
click at [51, 92] on section "**********" at bounding box center [359, 170] width 718 height 340
paste input "text"
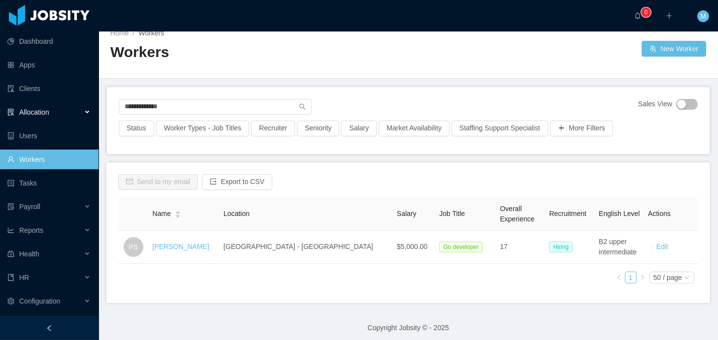
click at [55, 117] on div "Allocation" at bounding box center [49, 112] width 98 height 20
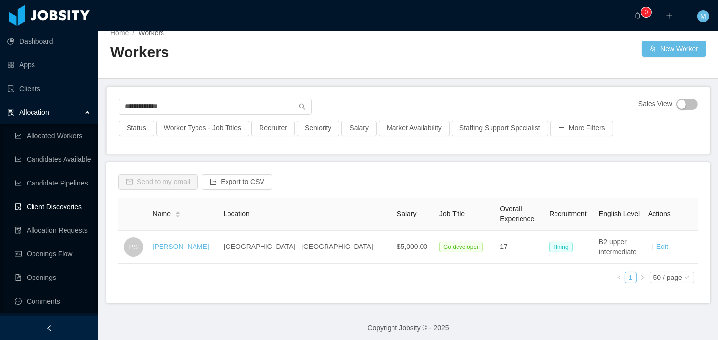
drag, startPoint x: 61, startPoint y: 208, endPoint x: 75, endPoint y: 202, distance: 15.2
click at [61, 208] on link "Client Discoveries" at bounding box center [53, 207] width 76 height 20
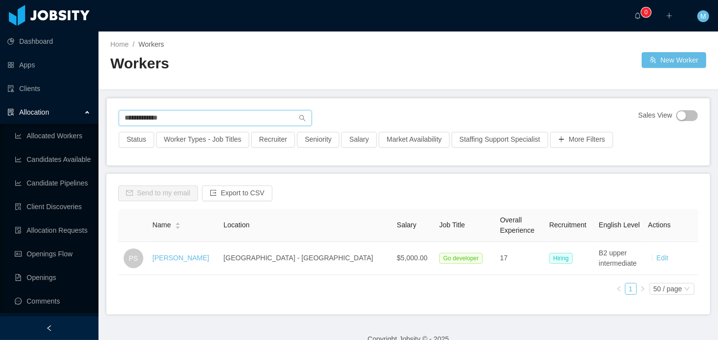
drag, startPoint x: 166, startPoint y: 120, endPoint x: 54, endPoint y: 117, distance: 112.3
click at [54, 117] on section "**********" at bounding box center [359, 170] width 718 height 340
click at [187, 124] on input "**********" at bounding box center [215, 118] width 193 height 16
click at [48, 106] on section "**********" at bounding box center [359, 170] width 718 height 340
paste input "**********"
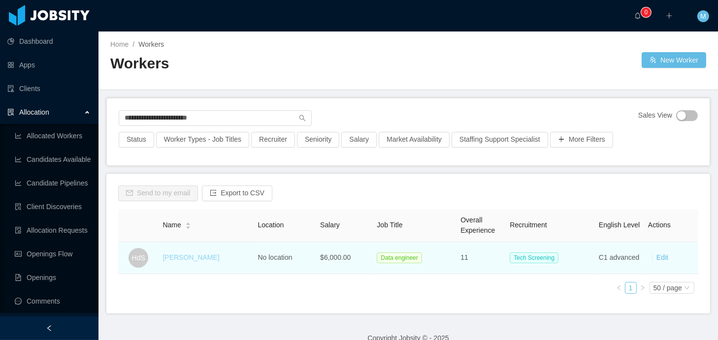
click at [181, 258] on link "[PERSON_NAME]" at bounding box center [190, 257] width 57 height 8
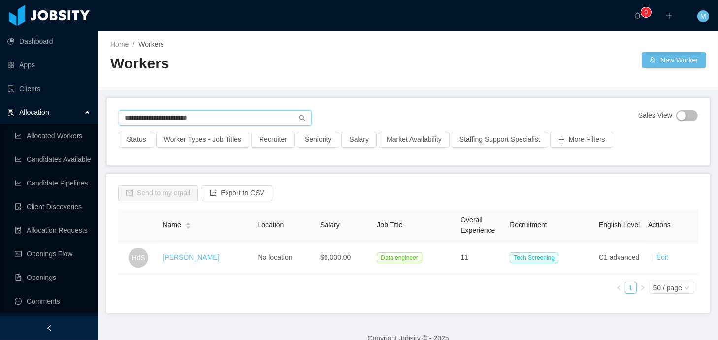
drag, startPoint x: 224, startPoint y: 120, endPoint x: 63, endPoint y: 98, distance: 162.8
click at [68, 99] on section "**********" at bounding box center [359, 170] width 718 height 340
paste input "text"
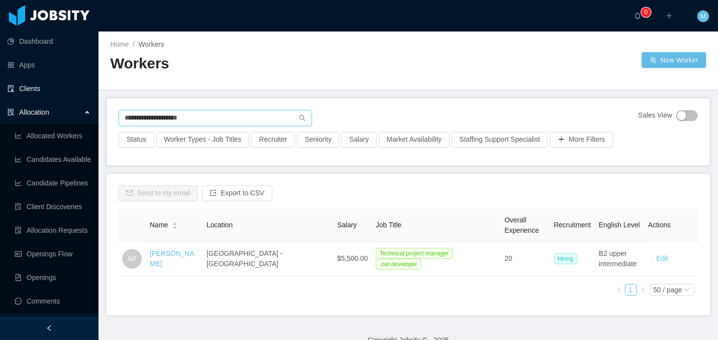
drag, startPoint x: 216, startPoint y: 119, endPoint x: 10, endPoint y: 94, distance: 207.2
click at [11, 95] on section "**********" at bounding box center [359, 170] width 718 height 340
paste input "text"
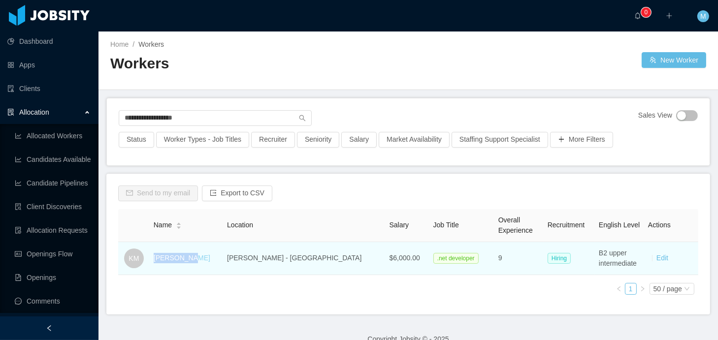
drag, startPoint x: 217, startPoint y: 259, endPoint x: 163, endPoint y: 261, distance: 54.2
click at [163, 261] on div "Kyron Meza" at bounding box center [186, 258] width 65 height 10
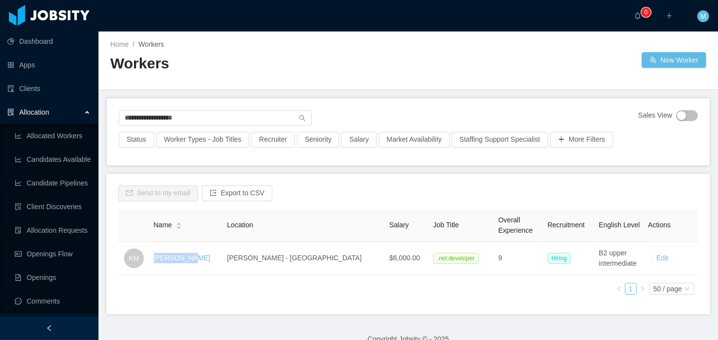
copy link "Kyron Meza"
drag, startPoint x: 113, startPoint y: 110, endPoint x: 78, endPoint y: 105, distance: 35.3
click at [78, 105] on section "**********" at bounding box center [359, 170] width 718 height 340
paste input "***"
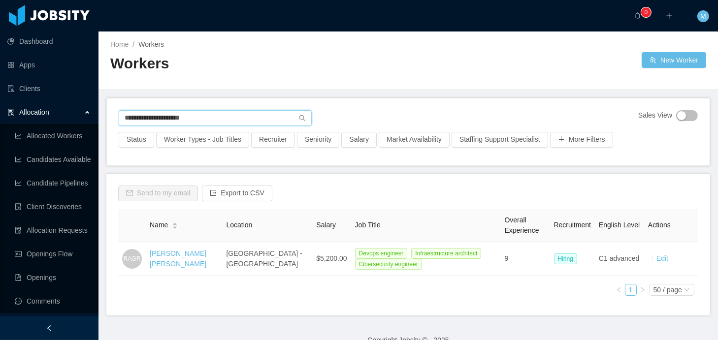
drag, startPoint x: 122, startPoint y: 110, endPoint x: 59, endPoint y: 99, distance: 64.4
click at [73, 103] on section "**********" at bounding box center [359, 170] width 718 height 340
paste input "text"
type input "**********"
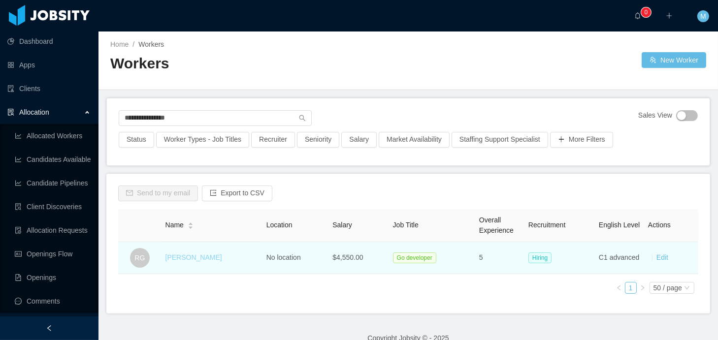
click at [181, 257] on link "Ruben Garcia" at bounding box center [193, 257] width 57 height 8
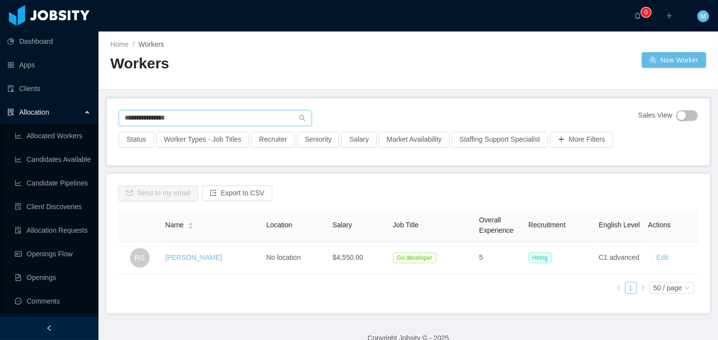
drag, startPoint x: 189, startPoint y: 121, endPoint x: 49, endPoint y: 108, distance: 140.3
click at [49, 108] on section "**********" at bounding box center [359, 170] width 718 height 340
paste input "**********"
type input "**********"
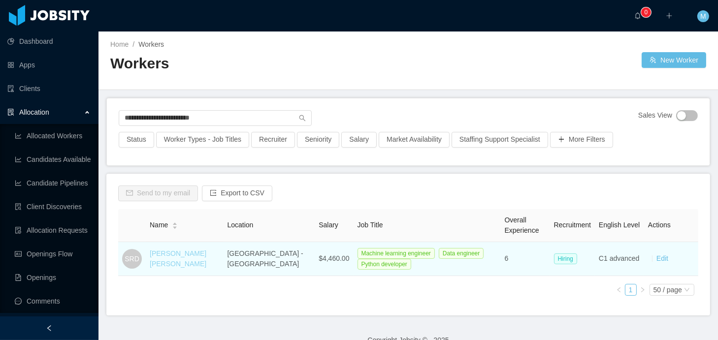
click at [167, 252] on link "Santiago Raúl Díaz" at bounding box center [178, 259] width 57 height 18
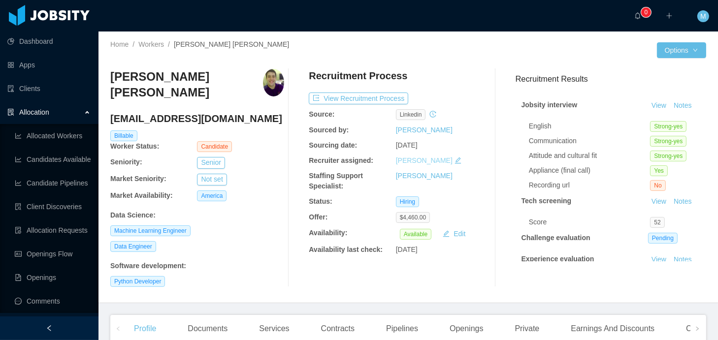
scroll to position [179, 0]
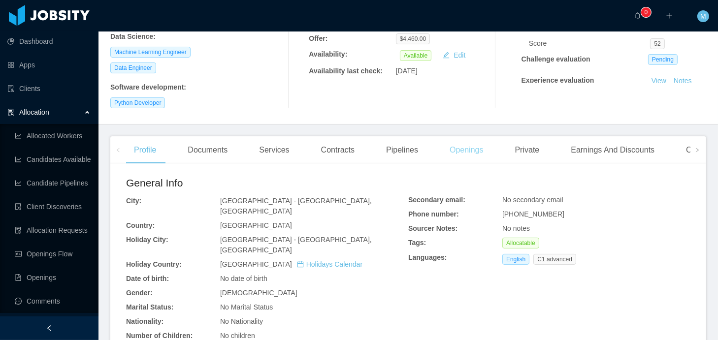
click at [450, 139] on div "Openings" at bounding box center [466, 150] width 50 height 28
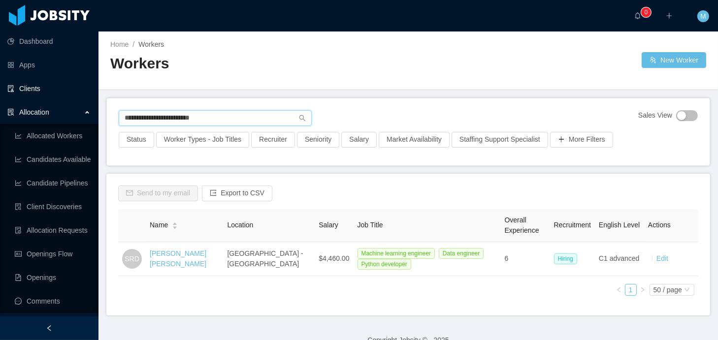
drag, startPoint x: 226, startPoint y: 120, endPoint x: 40, endPoint y: 94, distance: 188.3
click at [40, 94] on section "**********" at bounding box center [359, 170] width 718 height 340
paste input "text"
type input "**********"
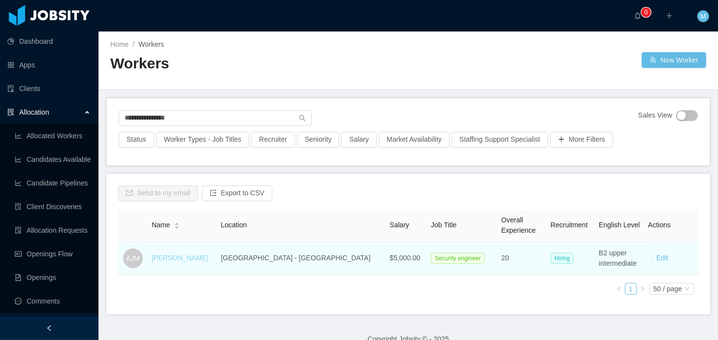
click at [186, 258] on link "Andres Julian Marin" at bounding box center [180, 258] width 57 height 8
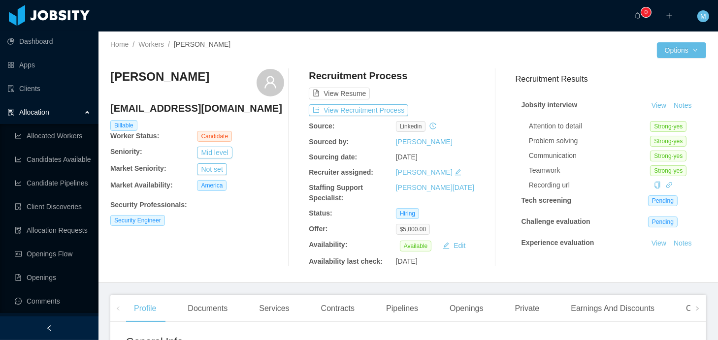
drag, startPoint x: 247, startPoint y: 45, endPoint x: 176, endPoint y: 46, distance: 70.9
click at [176, 46] on div "Home / Workers / Andres Julian Marin /" at bounding box center [259, 44] width 298 height 10
copy span "Andres Julian Marin"
click at [465, 51] on div at bounding box center [532, 50] width 249 height 16
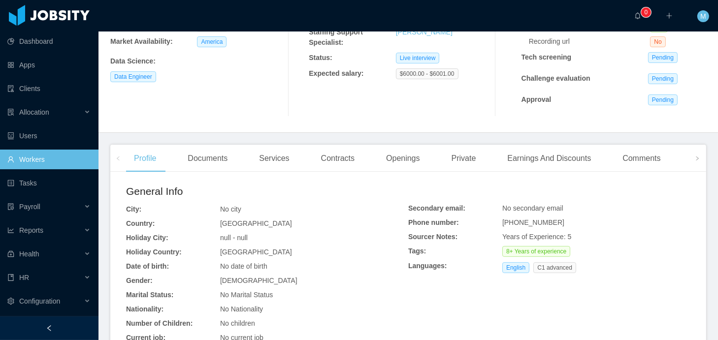
scroll to position [253, 0]
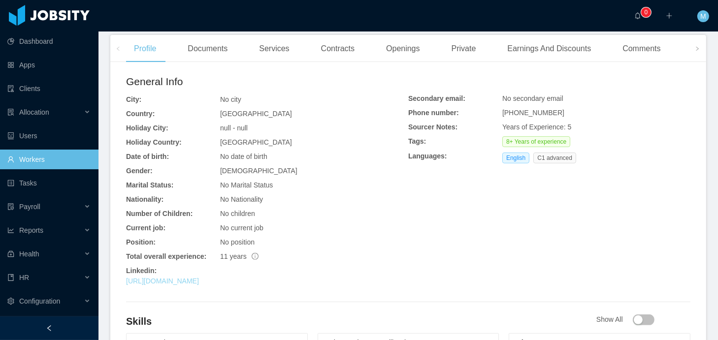
click at [199, 283] on link "[URL][DOMAIN_NAME]" at bounding box center [162, 281] width 73 height 8
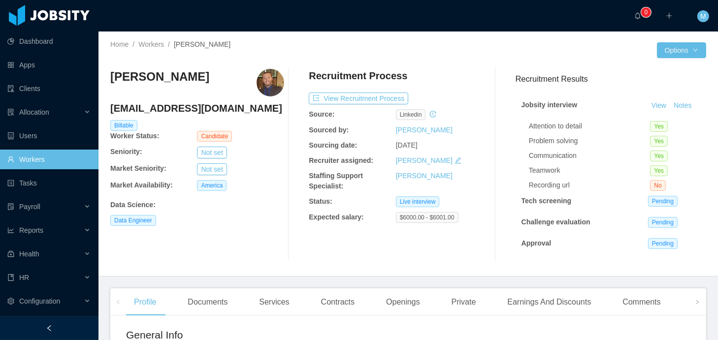
click at [504, 40] on div "Home / Workers / [PERSON_NAME] / Options [PERSON_NAME] [EMAIL_ADDRESS][DOMAIN_N…" at bounding box center [407, 153] width 619 height 245
